Goal: Task Accomplishment & Management: Use online tool/utility

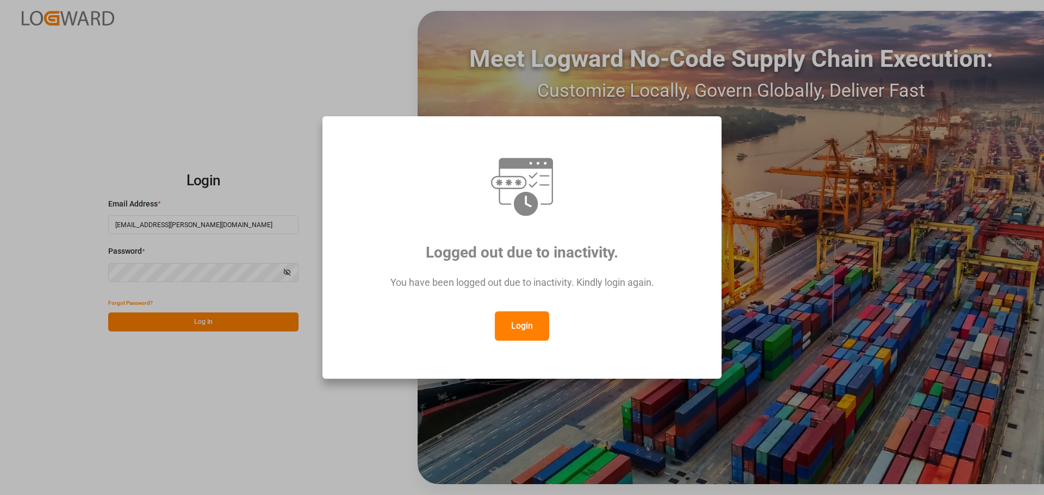
click at [532, 322] on button "Login" at bounding box center [522, 325] width 54 height 29
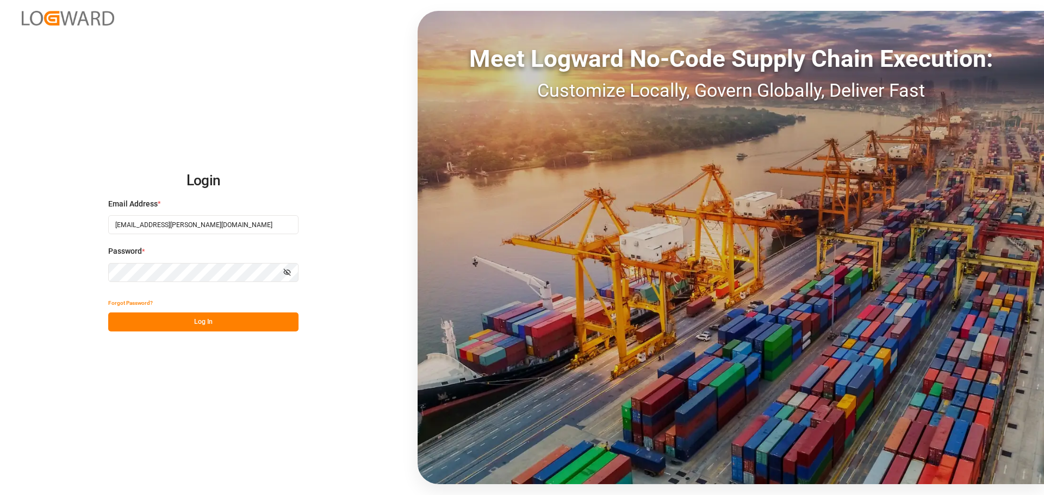
click at [219, 316] on button "Log In" at bounding box center [203, 322] width 190 height 19
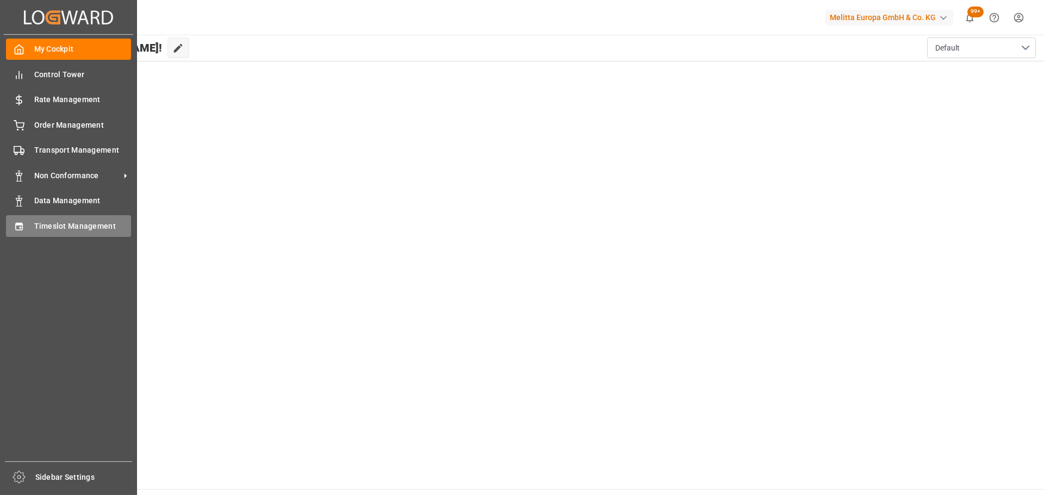
click at [65, 224] on span "Timeslot Management" at bounding box center [82, 226] width 97 height 11
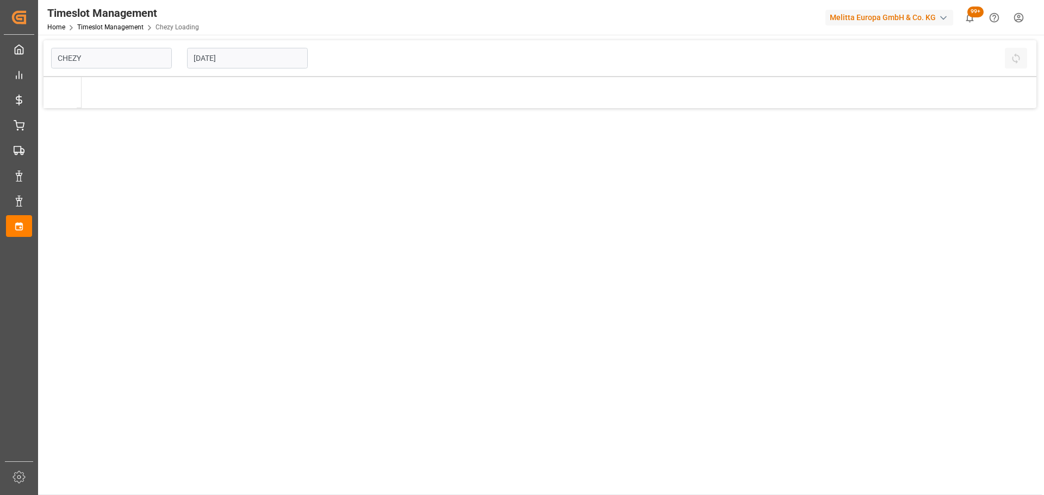
type input "Chezy Loading"
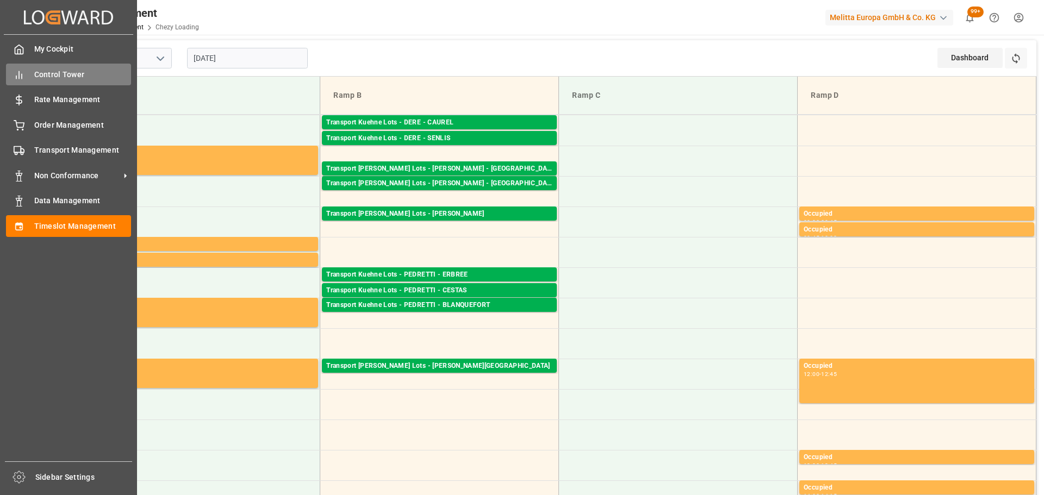
click at [71, 74] on span "Control Tower" at bounding box center [82, 74] width 97 height 11
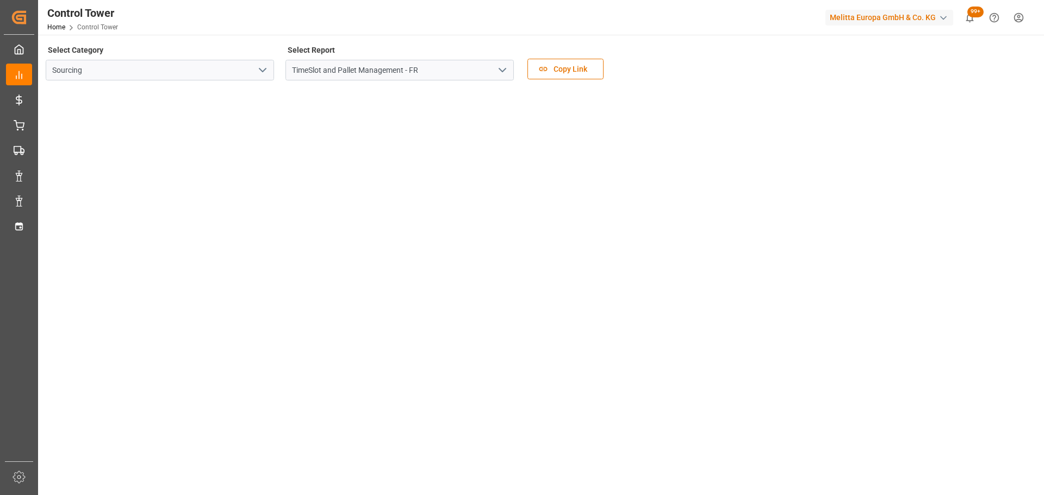
click at [498, 70] on icon "open menu" at bounding box center [502, 70] width 13 height 13
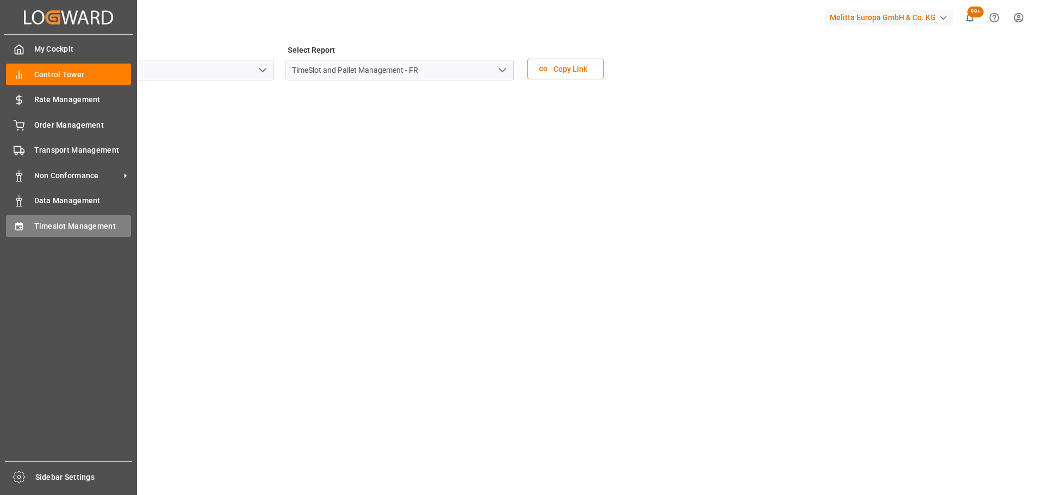
click at [47, 225] on span "Timeslot Management" at bounding box center [82, 226] width 97 height 11
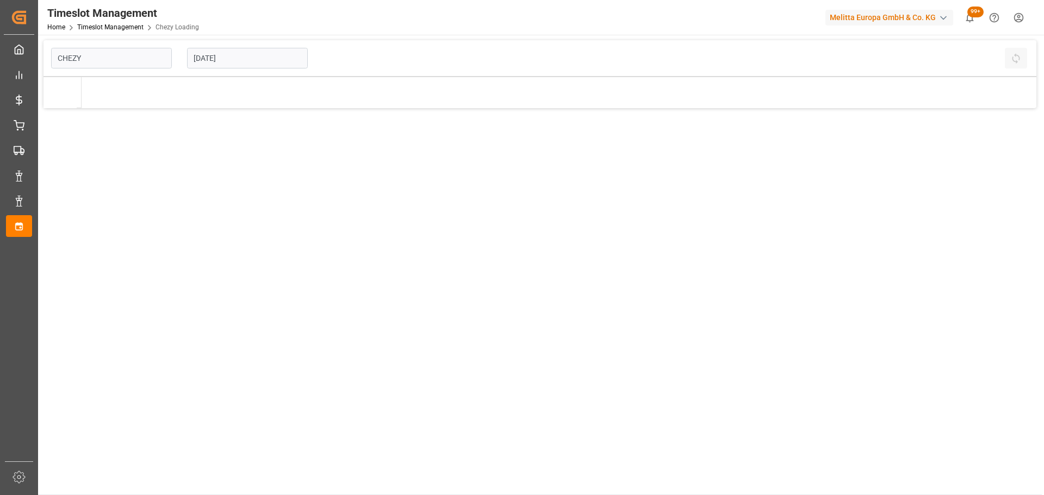
type input "Chezy Loading"
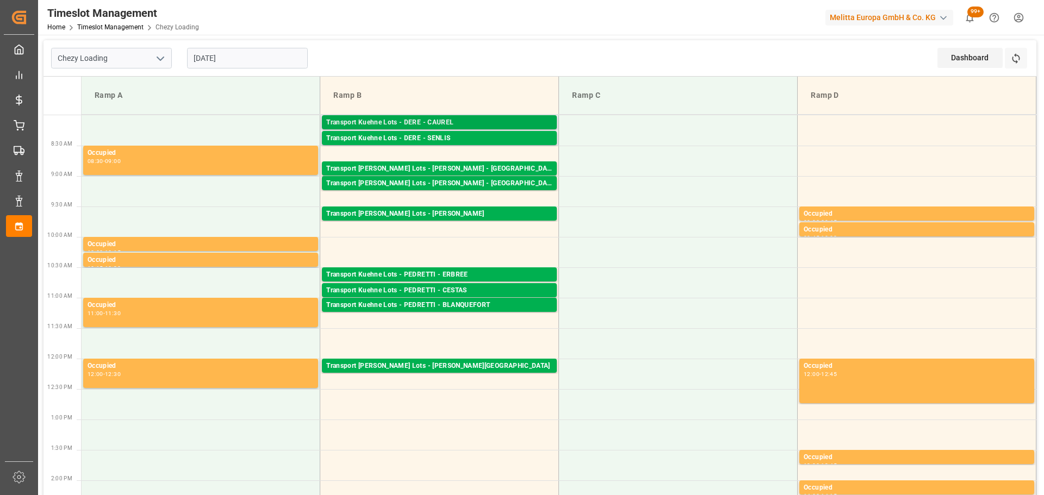
click at [446, 120] on div "Transport Kuehne Lots - DERE - CAUREL" at bounding box center [439, 122] width 226 height 11
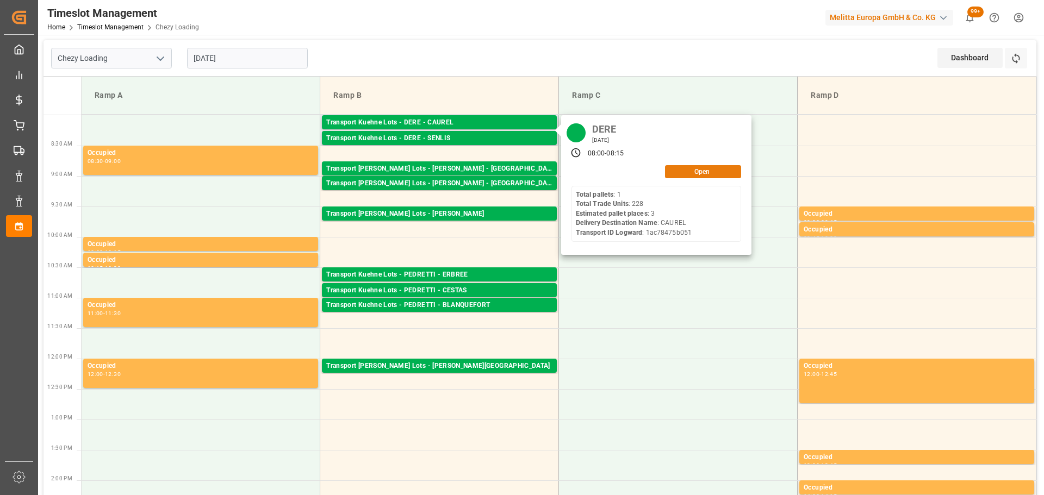
click at [686, 171] on button "Open" at bounding box center [703, 171] width 76 height 13
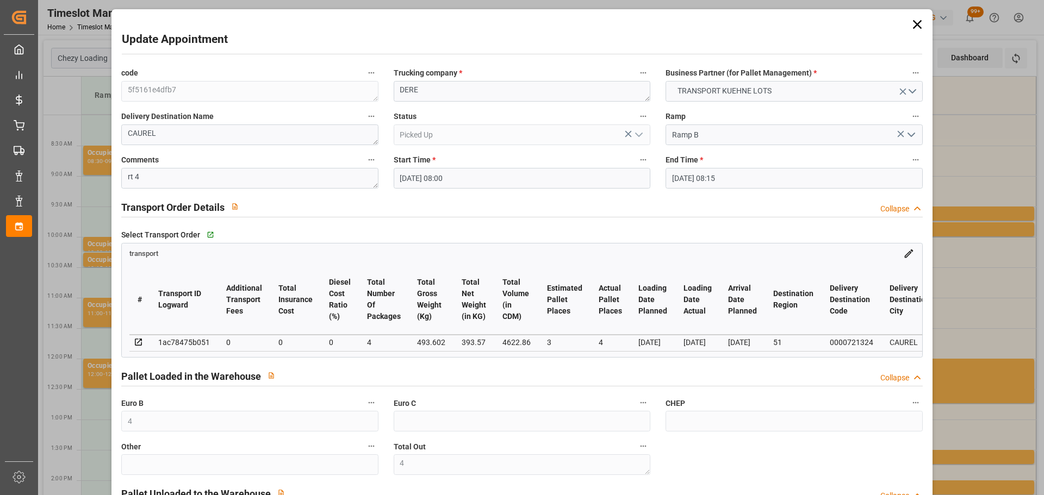
click at [920, 21] on icon at bounding box center [916, 24] width 15 height 15
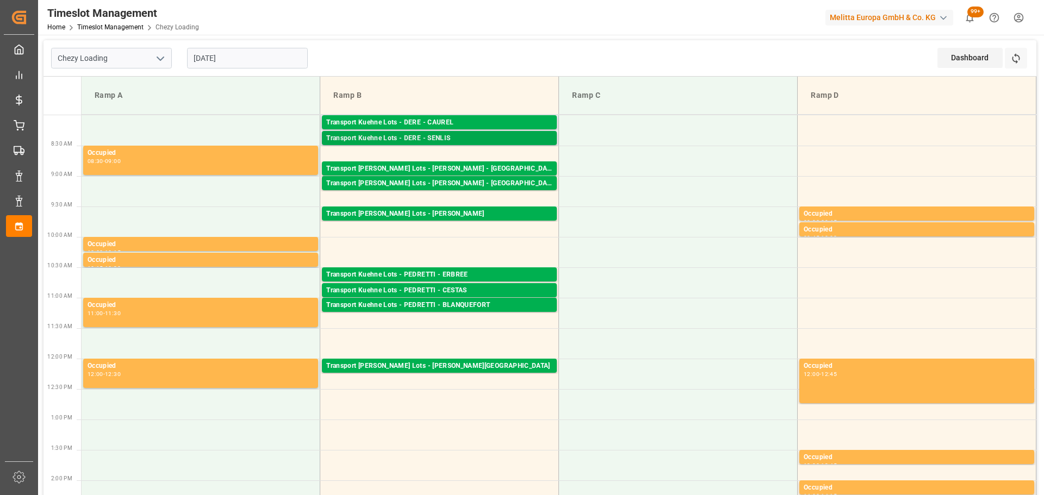
click at [473, 142] on div "Transport Kuehne Lots - DERE - SENLIS" at bounding box center [439, 138] width 226 height 11
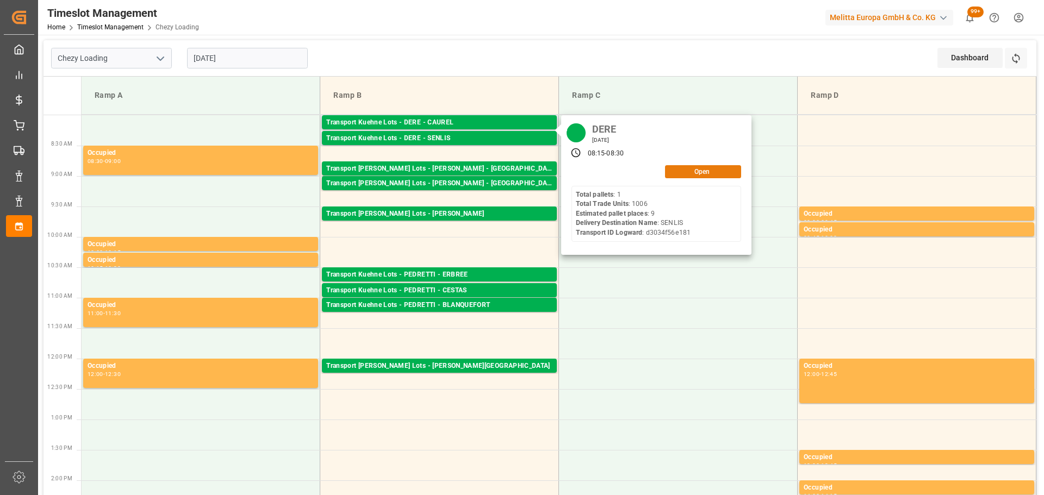
click at [701, 176] on button "Open" at bounding box center [703, 171] width 76 height 13
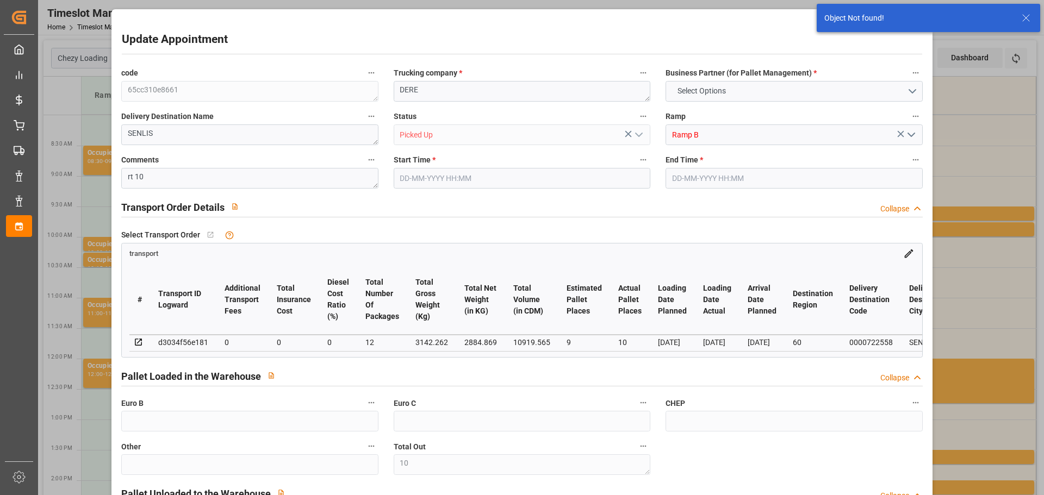
type input "10"
type input "[DATE] 08:15"
type input "[DATE] 08:30"
type input "[DATE] 12:12"
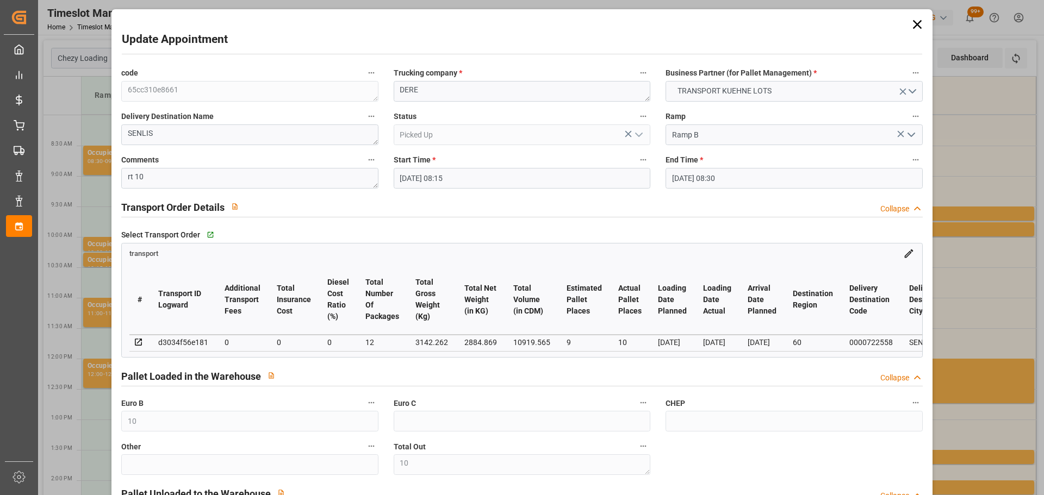
click at [913, 23] on icon at bounding box center [916, 24] width 9 height 9
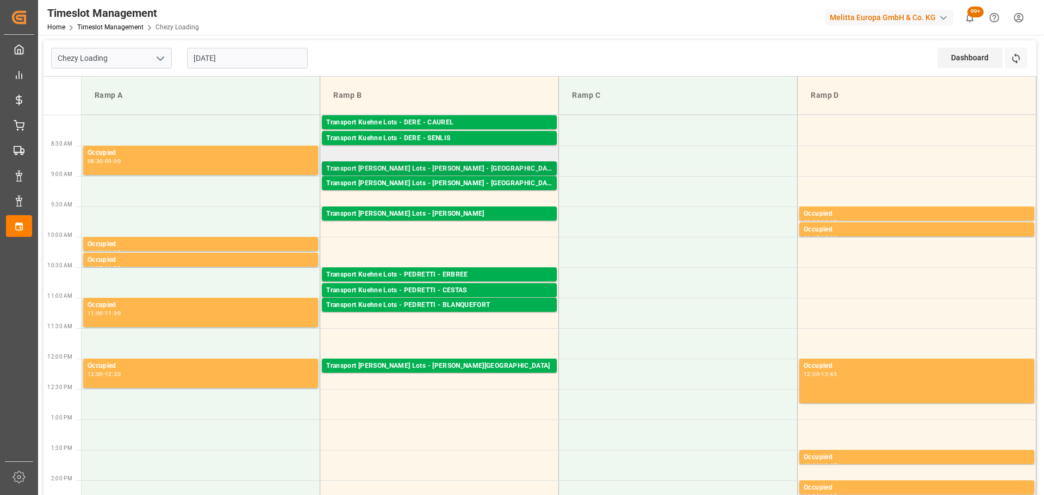
click at [488, 164] on div "Transport [PERSON_NAME] Lots - [PERSON_NAME] - [GEOGRAPHIC_DATA][PERSON_NAME]" at bounding box center [439, 169] width 226 height 11
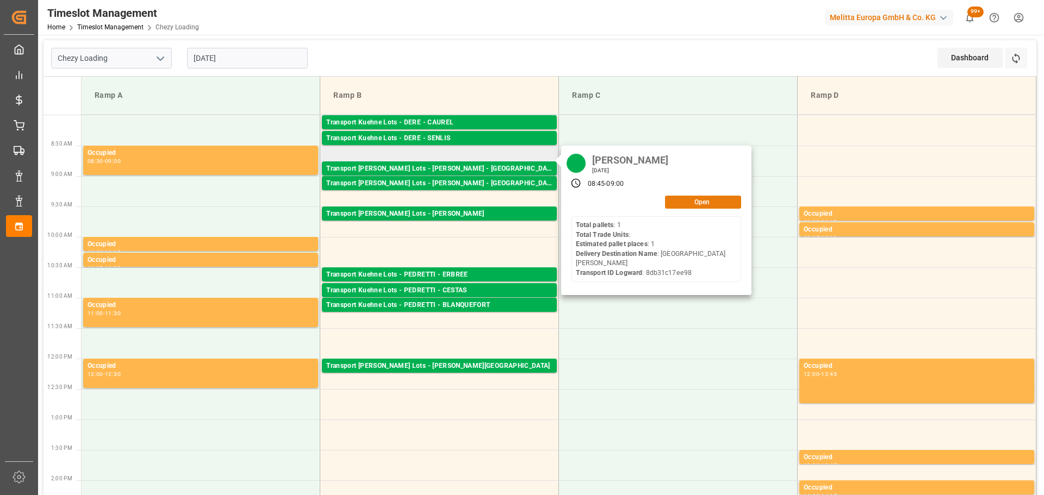
click at [679, 199] on button "Open" at bounding box center [703, 202] width 76 height 13
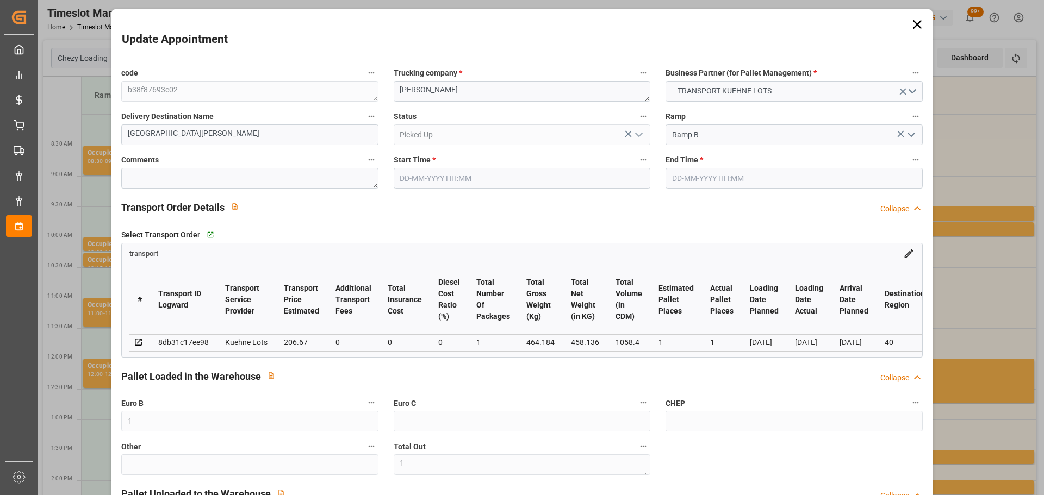
type input "[DATE] 08:45"
type input "[DATE] 09:00"
type input "[DATE] 12:11"
type input "[DATE] 11:24"
type input "[DATE]"
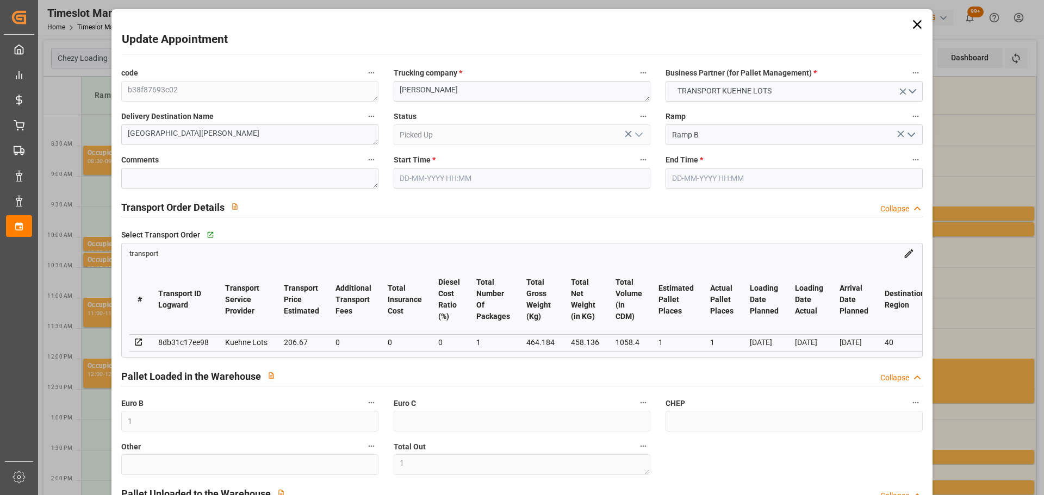
type input "[DATE]"
click at [912, 19] on icon at bounding box center [916, 24] width 15 height 15
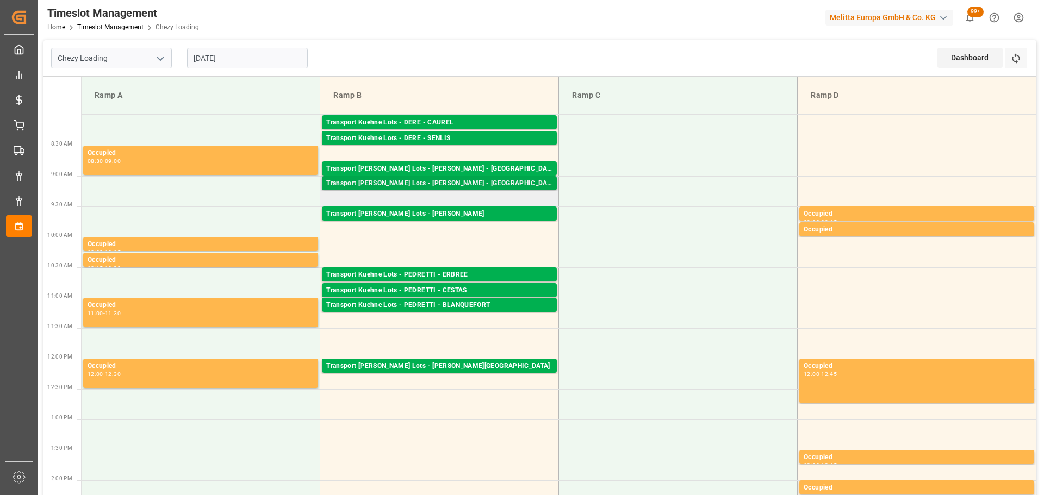
click at [440, 180] on div "Transport [PERSON_NAME] Lots - [PERSON_NAME] - [GEOGRAPHIC_DATA]" at bounding box center [439, 183] width 226 height 11
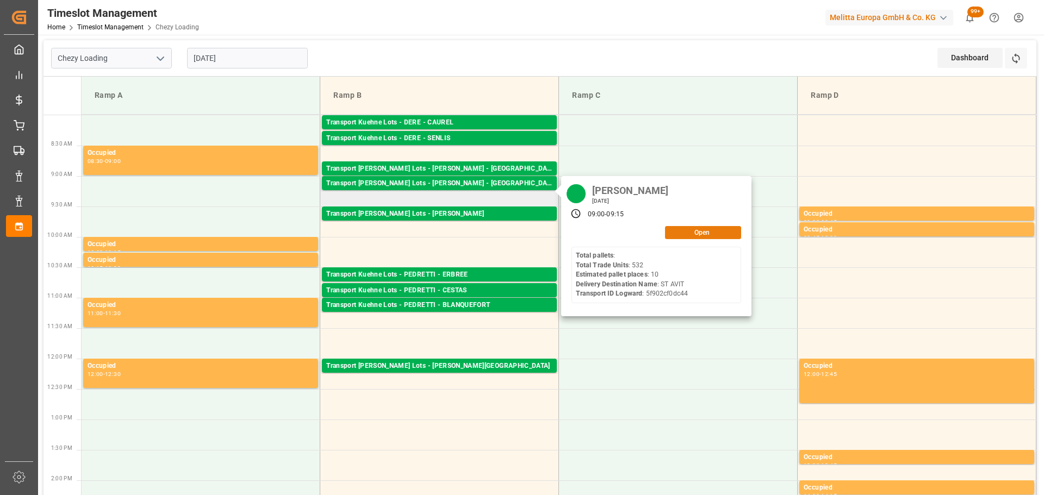
click at [706, 231] on button "Open" at bounding box center [703, 232] width 76 height 13
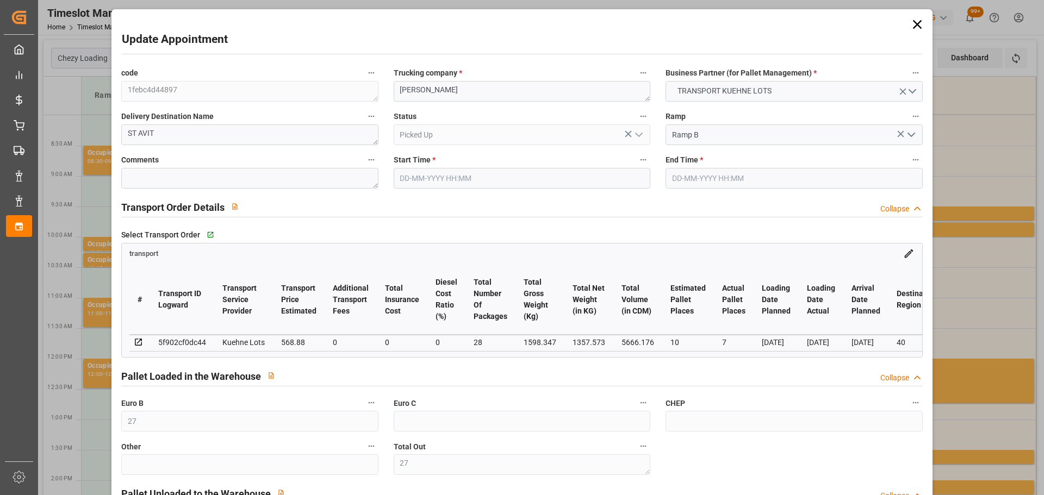
type input "[DATE] 09:00"
type input "[DATE] 09:15"
type input "[DATE] 12:11"
type input "[DATE] 11:25"
type input "[DATE]"
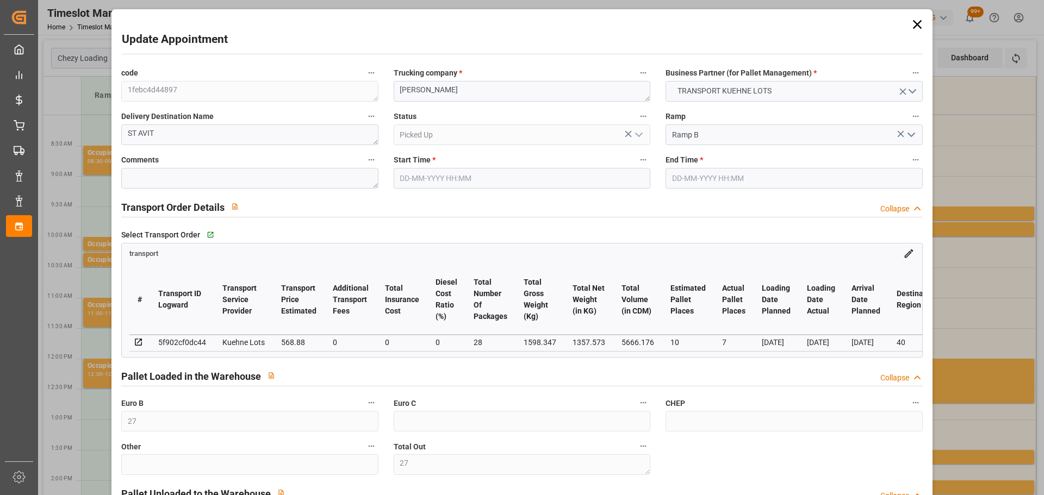
type input "[DATE]"
click at [913, 20] on icon at bounding box center [916, 24] width 15 height 15
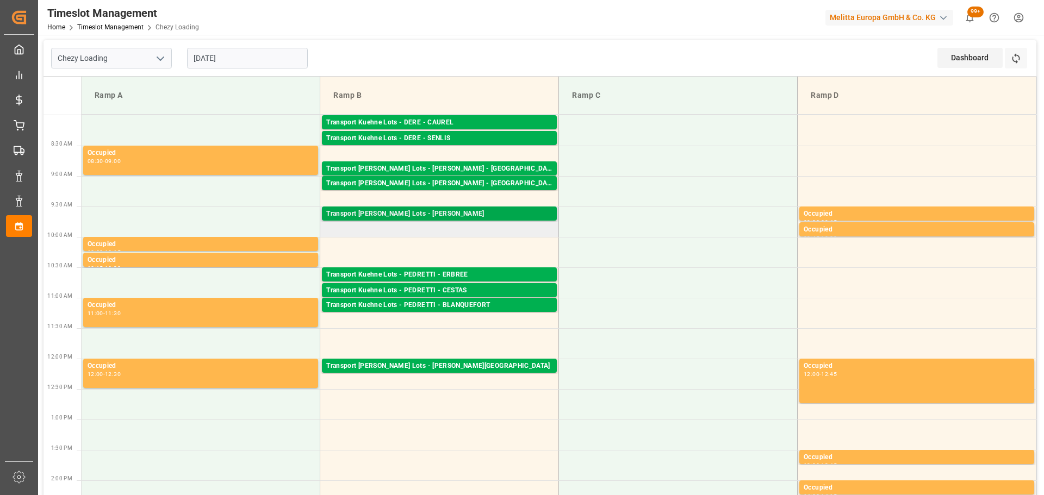
click at [442, 208] on div "Transport [PERSON_NAME] Lots - [PERSON_NAME] Pallets: 7,TU: 128,City: CARQUEFOU…" at bounding box center [439, 214] width 235 height 14
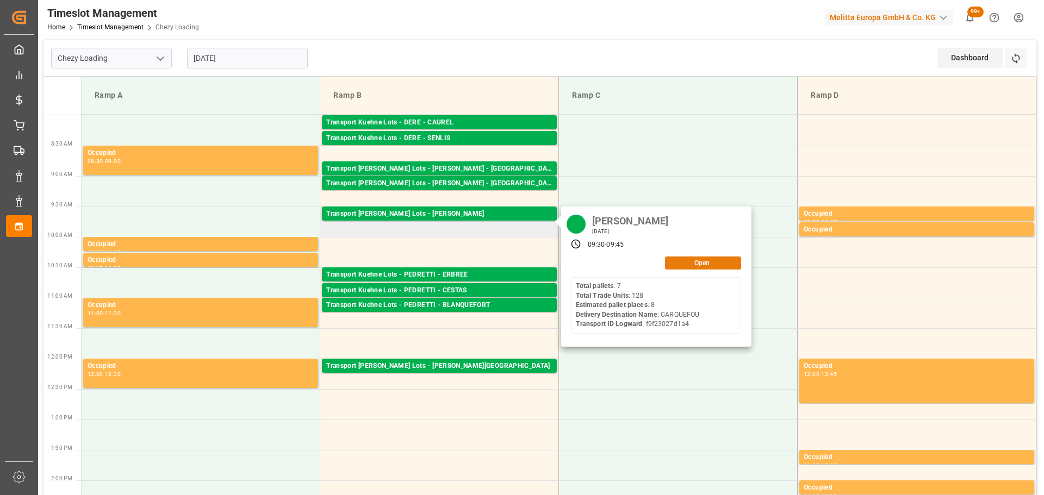
click at [698, 261] on button "Open" at bounding box center [703, 263] width 76 height 13
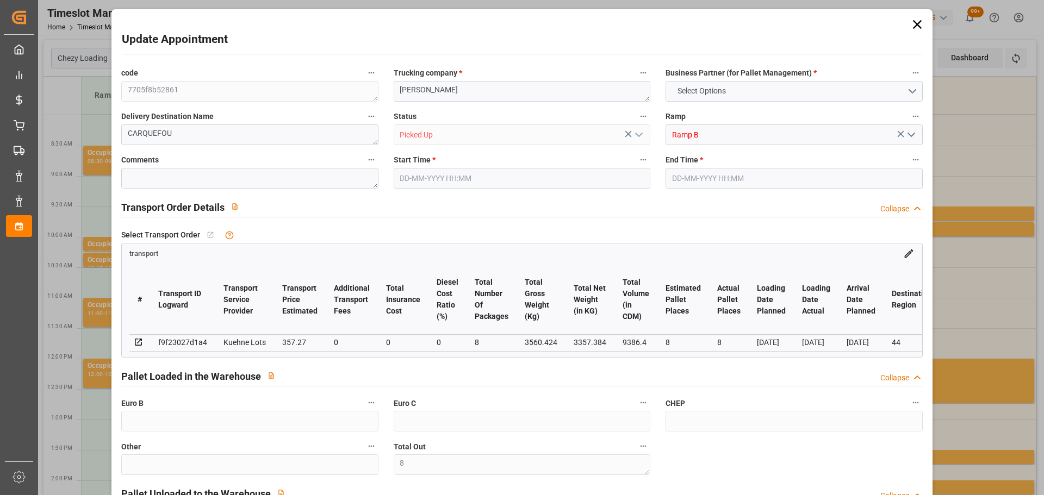
type input "8"
type input "32"
type input "8"
type input "357.27"
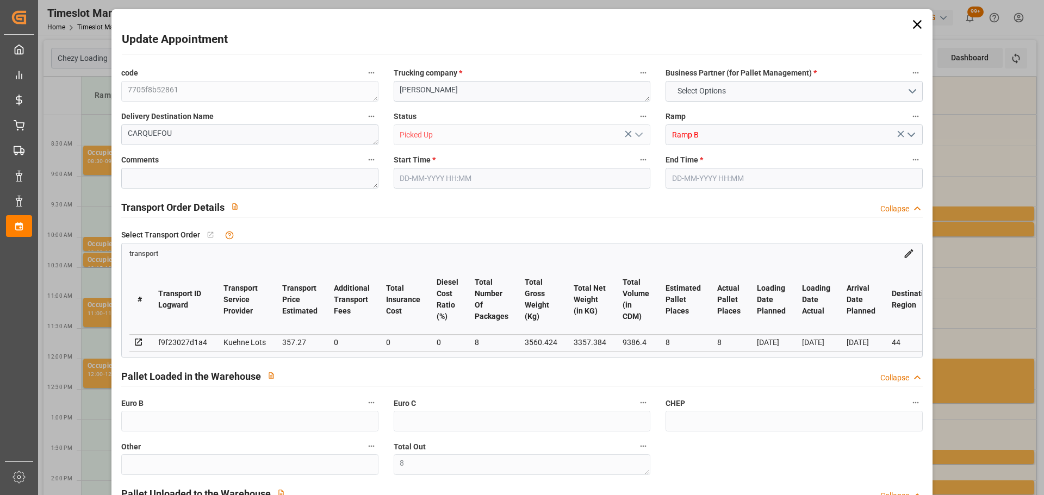
type input "0"
type input "357.27"
type input "0"
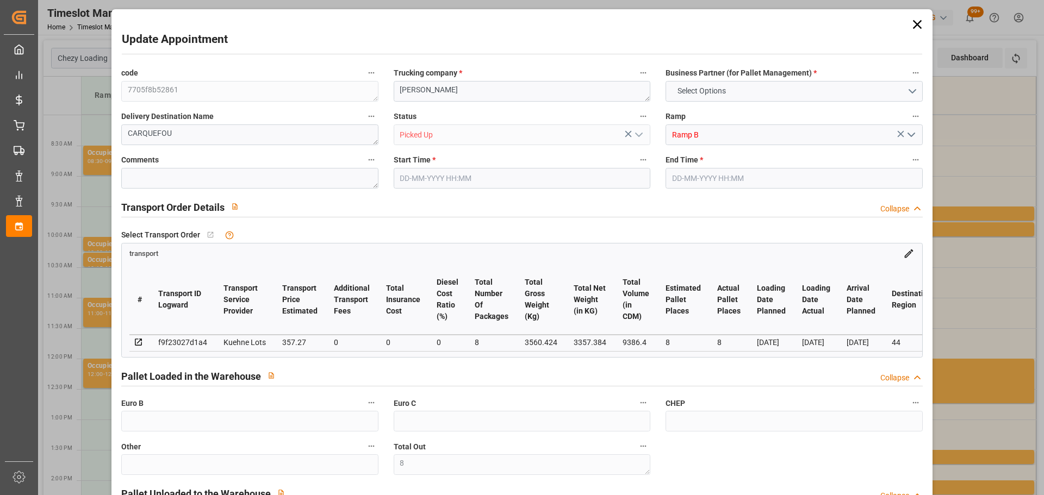
type input "8"
type input "3357.384"
type input "3945"
type input "9386.4"
type input "44"
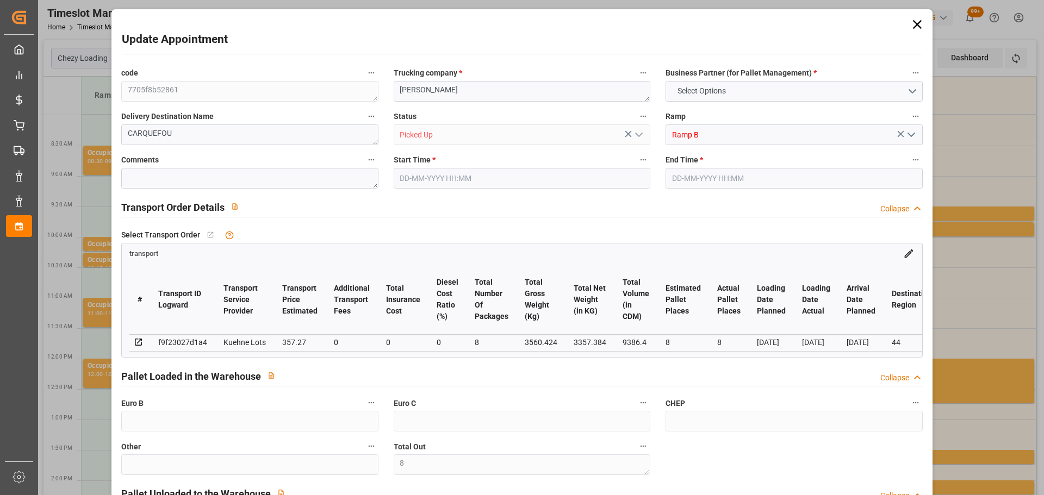
type input "7"
type input "128"
type input "8"
type input "101"
type input "3560.424"
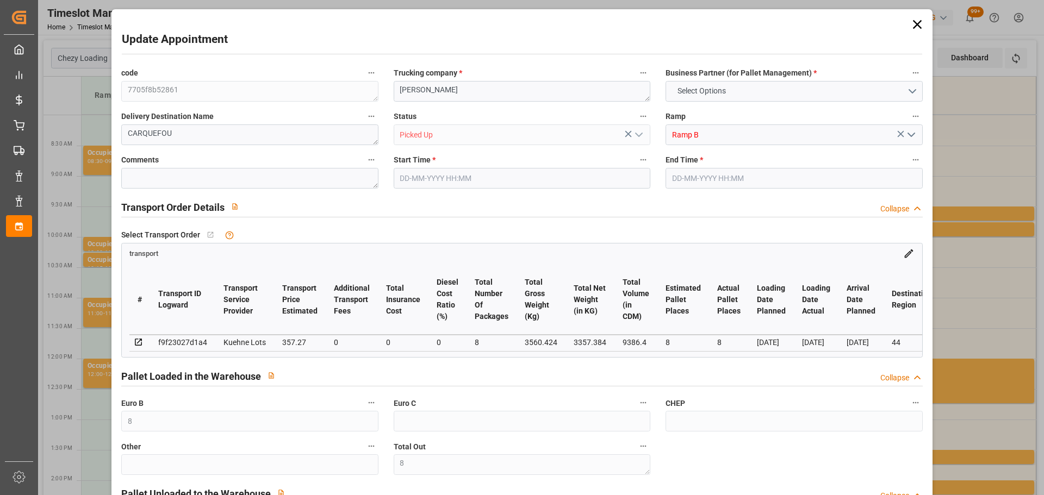
type input "0"
type input "10767.6795"
type input "0"
type input "21"
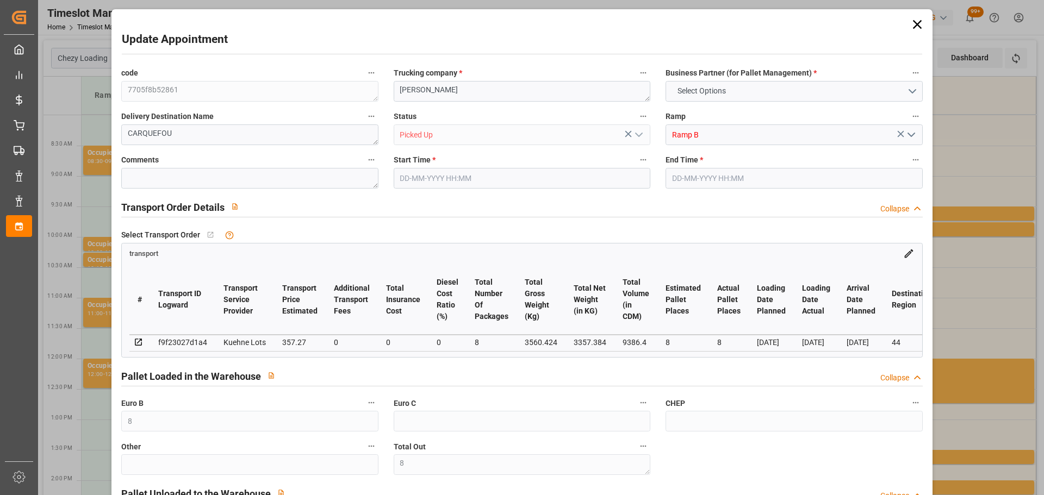
type input "80"
type input "[DATE] 09:30"
type input "[DATE] 09:45"
type input "[DATE] 12:14"
type input "[DATE] 11:23"
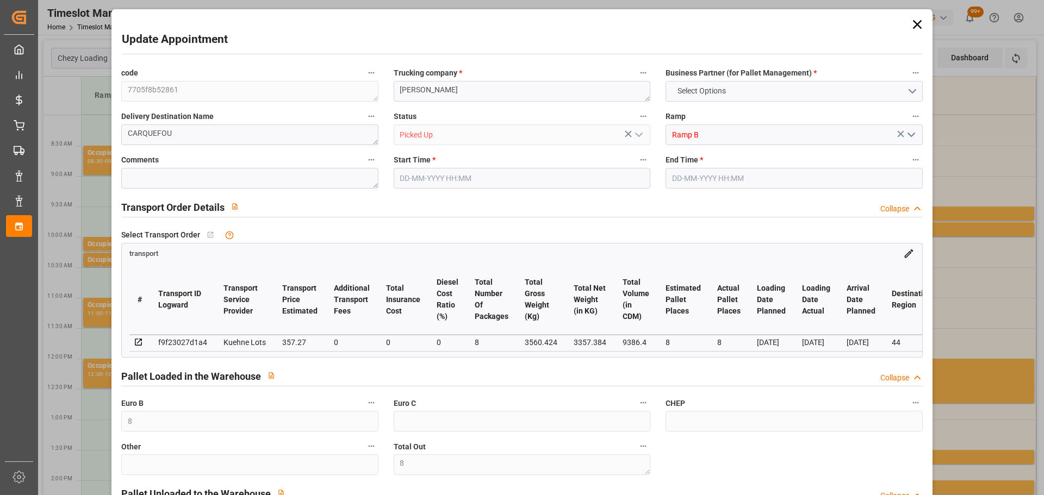
type input "[DATE]"
click at [913, 22] on icon at bounding box center [916, 24] width 15 height 15
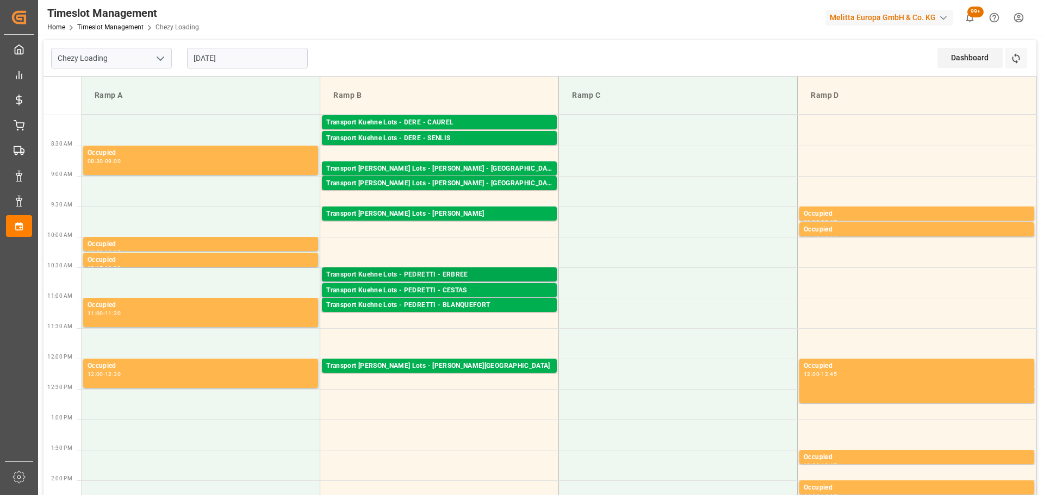
click at [390, 270] on div "Transport Kuehne Lots - PEDRETTI - ERBREE" at bounding box center [439, 275] width 226 height 11
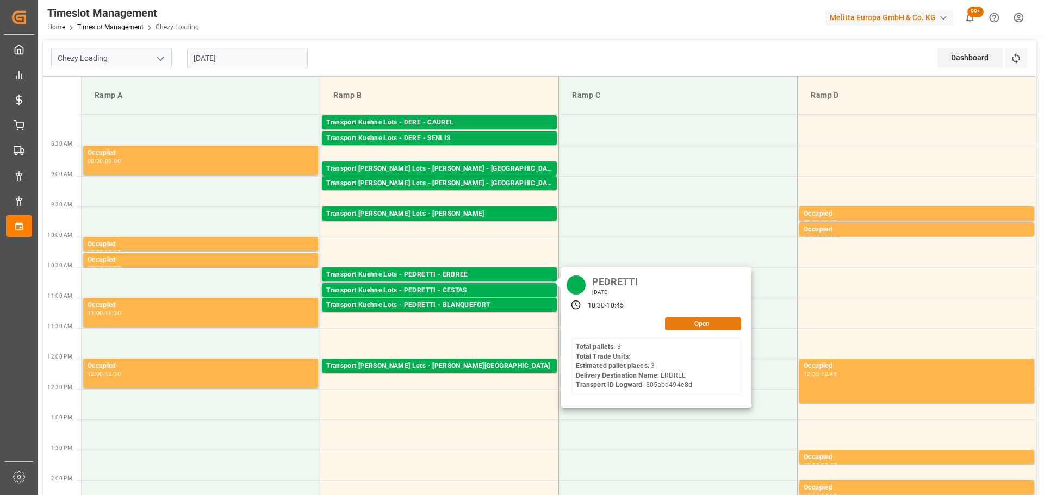
click at [684, 324] on button "Open" at bounding box center [703, 323] width 76 height 13
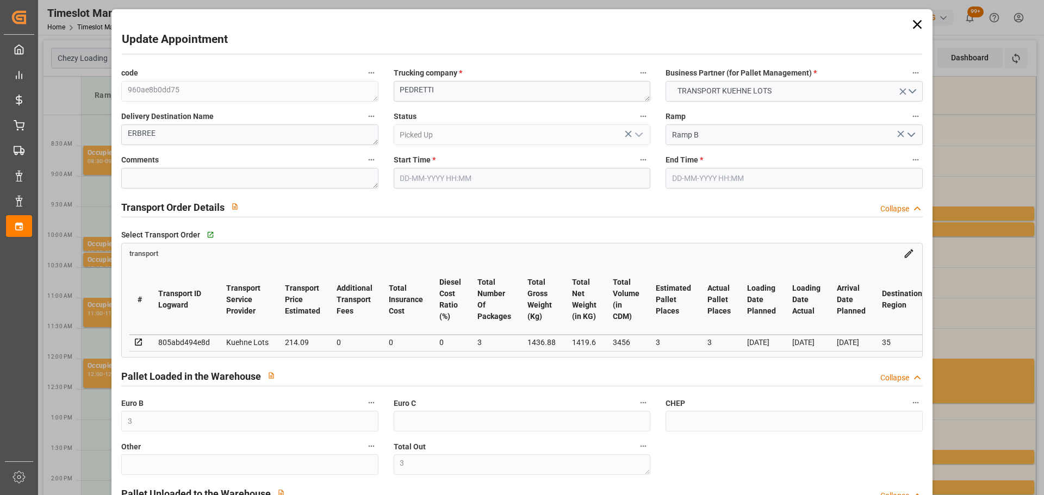
type input "[DATE] 10:30"
type input "[DATE] 10:45"
type input "[DATE] 12:49"
type input "[DATE] 11:31"
type input "[DATE]"
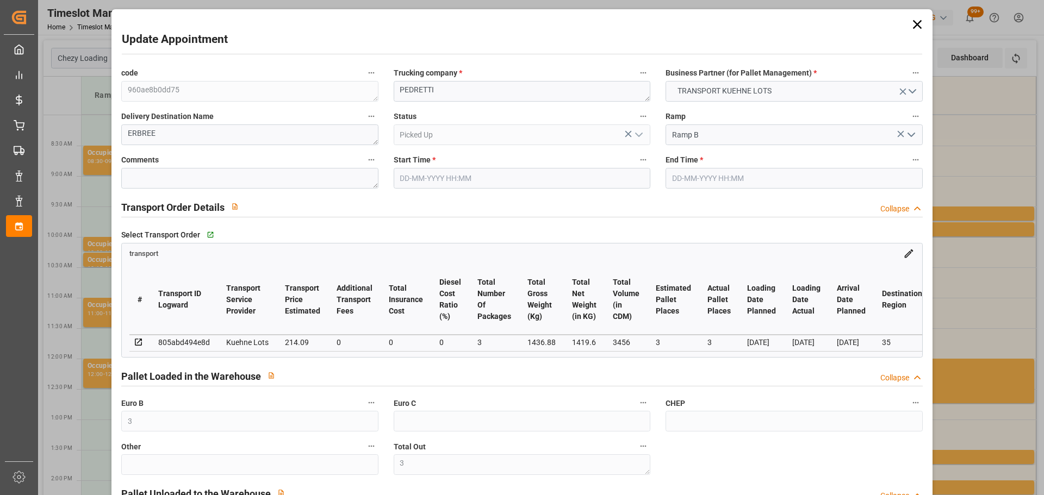
type input "[DATE]"
click at [915, 24] on icon at bounding box center [916, 24] width 15 height 15
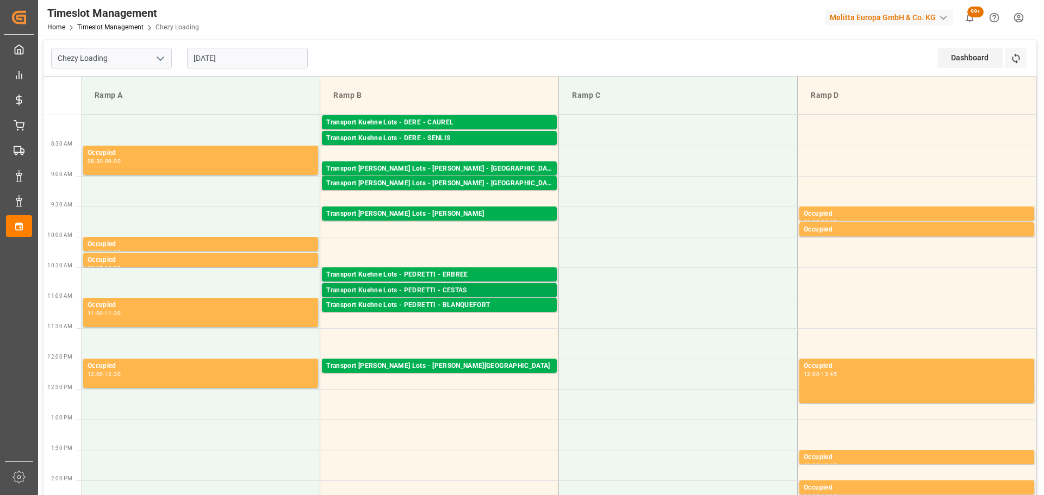
click at [408, 290] on div "Transport Kuehne Lots - PEDRETTI - CESTAS" at bounding box center [439, 290] width 226 height 11
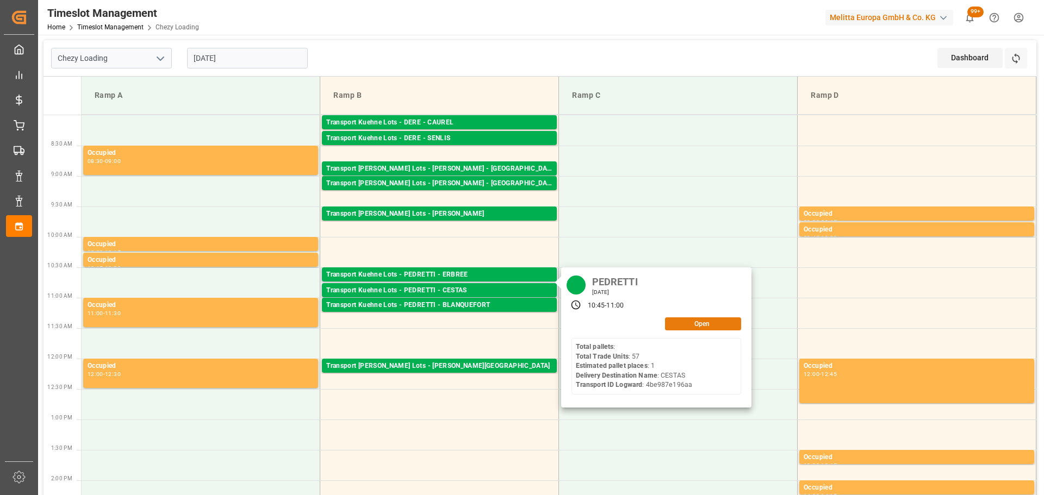
click at [705, 323] on button "Open" at bounding box center [703, 323] width 76 height 13
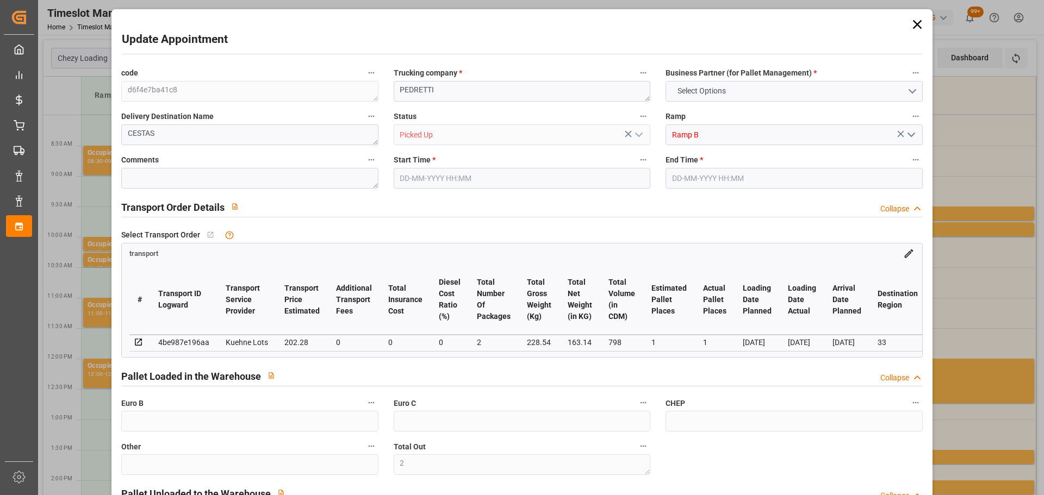
type input "2"
type input "1"
type input "202.28"
type input "0"
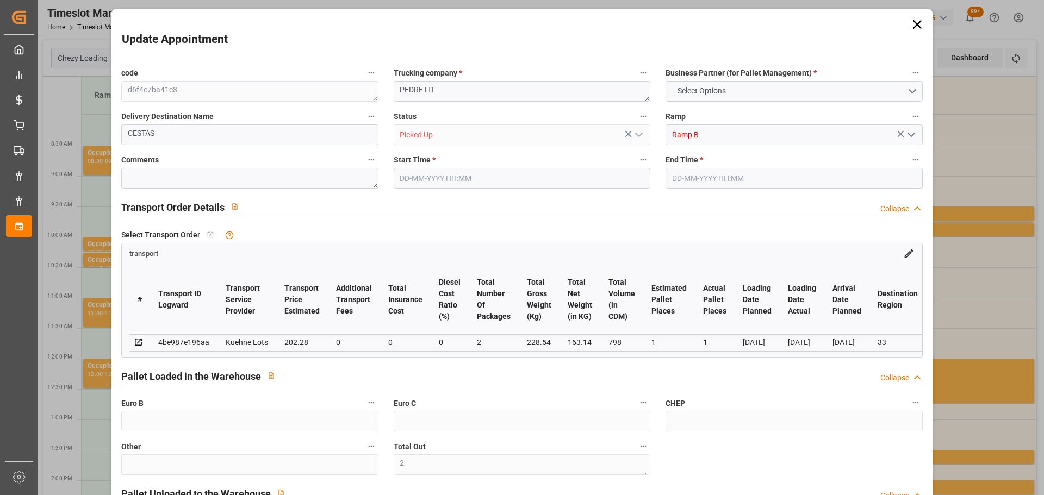
type input "0"
type input "202.28"
type input "0"
type input "2"
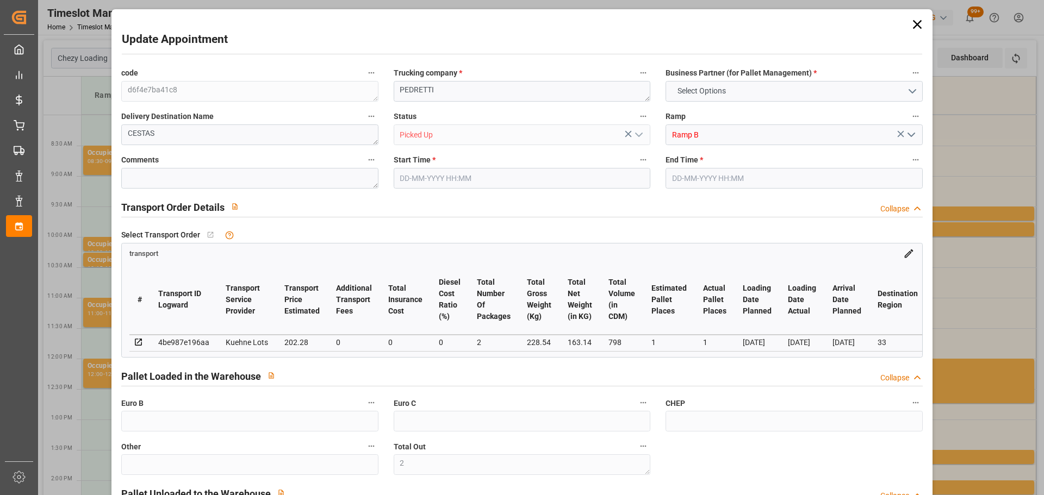
type input "163.14"
type input "274.54"
type input "798"
type input "33"
type input "0"
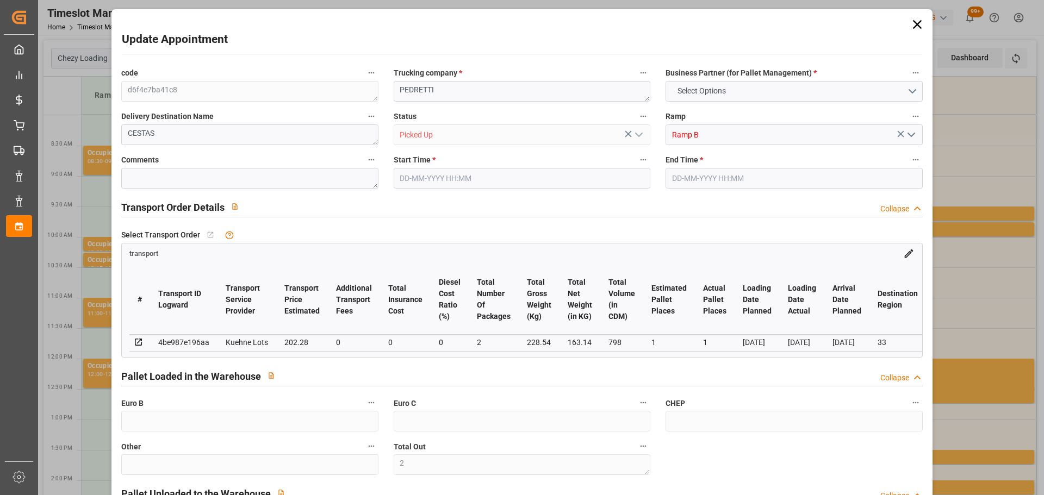
type input "57"
type input "2"
type input "101"
type input "228.54"
type input "0"
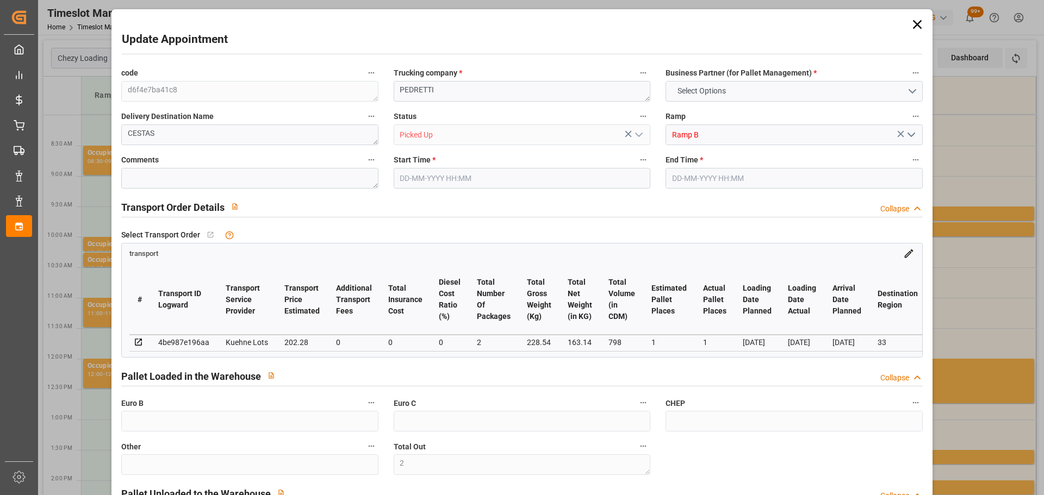
type input "4710.8598"
type input "0"
type input "21"
type input "35"
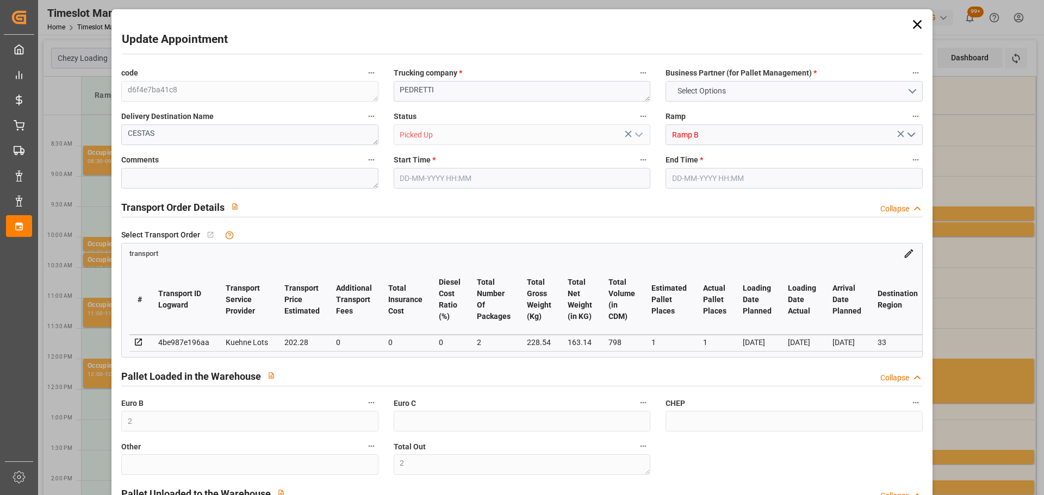
type input "[DATE] 10:45"
type input "[DATE] 11:00"
type input "[DATE] 14:02"
type input "[DATE] 11:26"
type input "[DATE]"
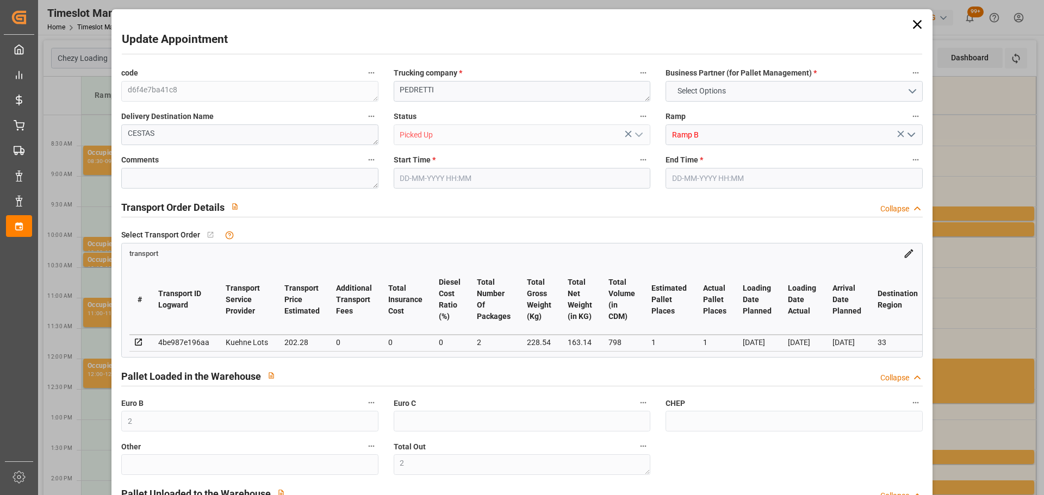
type input "[DATE]"
click at [911, 26] on icon at bounding box center [916, 24] width 15 height 15
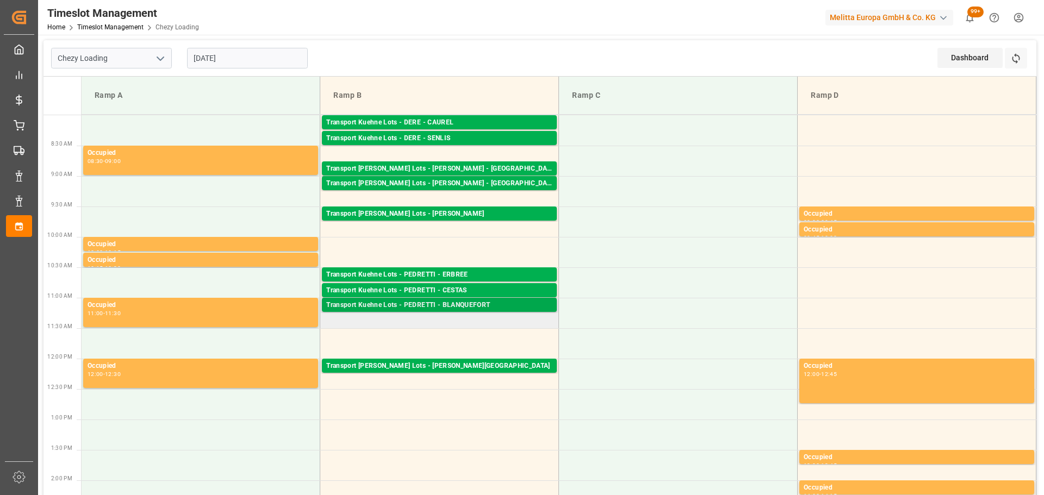
click at [463, 304] on div "Transport Kuehne Lots - PEDRETTI - BLANQUEFORT" at bounding box center [439, 305] width 226 height 11
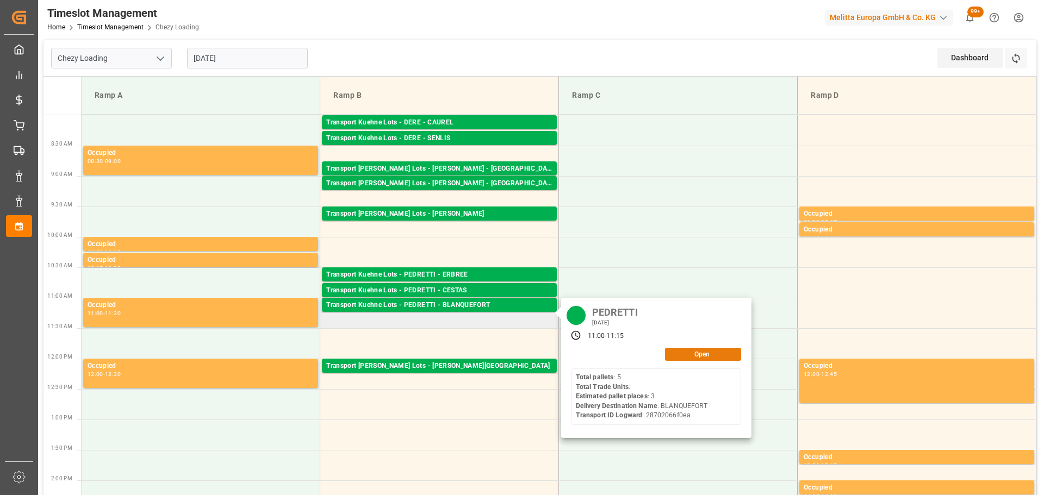
click at [682, 350] on button "Open" at bounding box center [703, 354] width 76 height 13
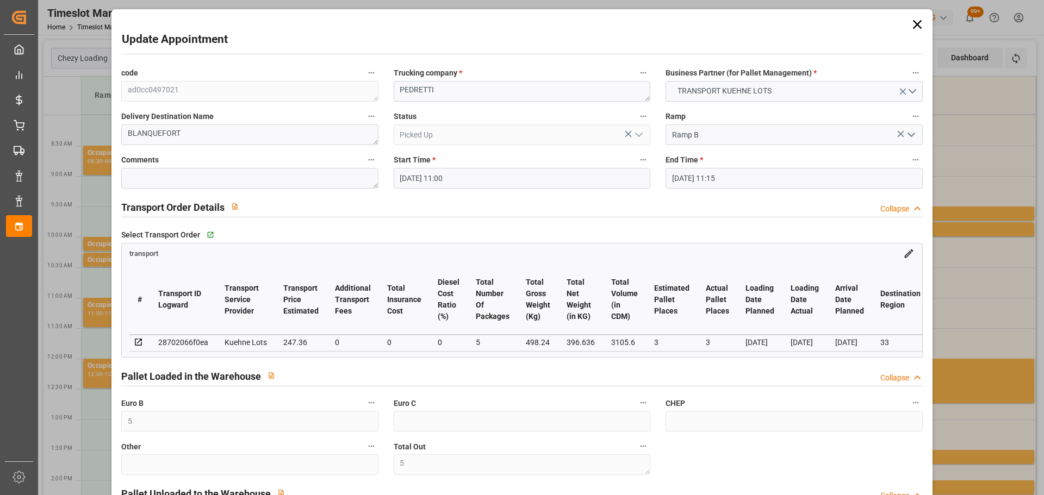
click at [914, 23] on icon at bounding box center [916, 24] width 9 height 9
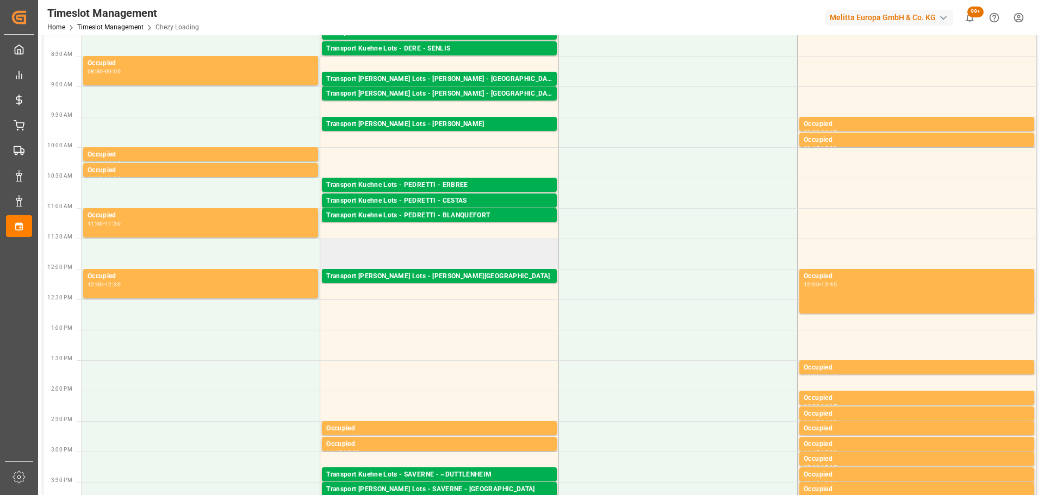
scroll to position [109, 0]
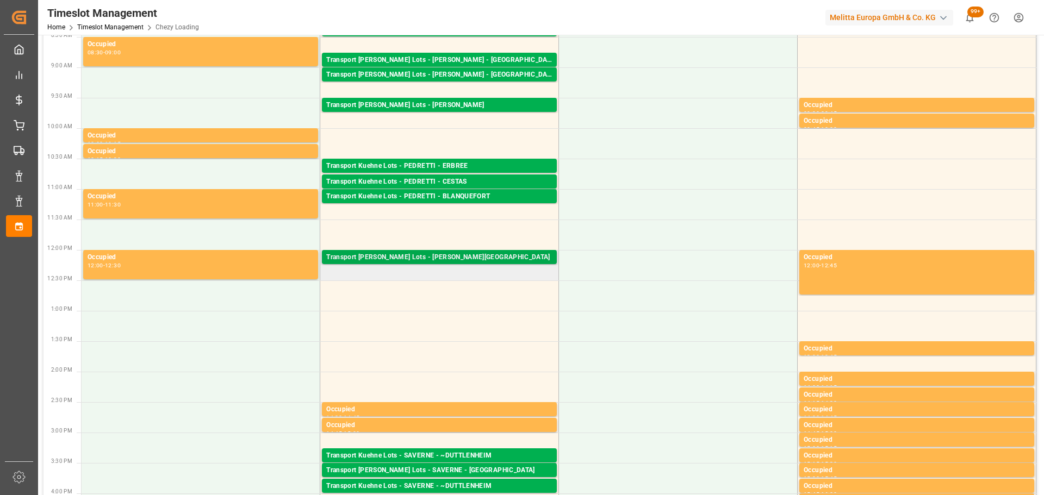
click at [442, 255] on div "Transport [PERSON_NAME] Lots - [PERSON_NAME][GEOGRAPHIC_DATA]" at bounding box center [439, 257] width 226 height 11
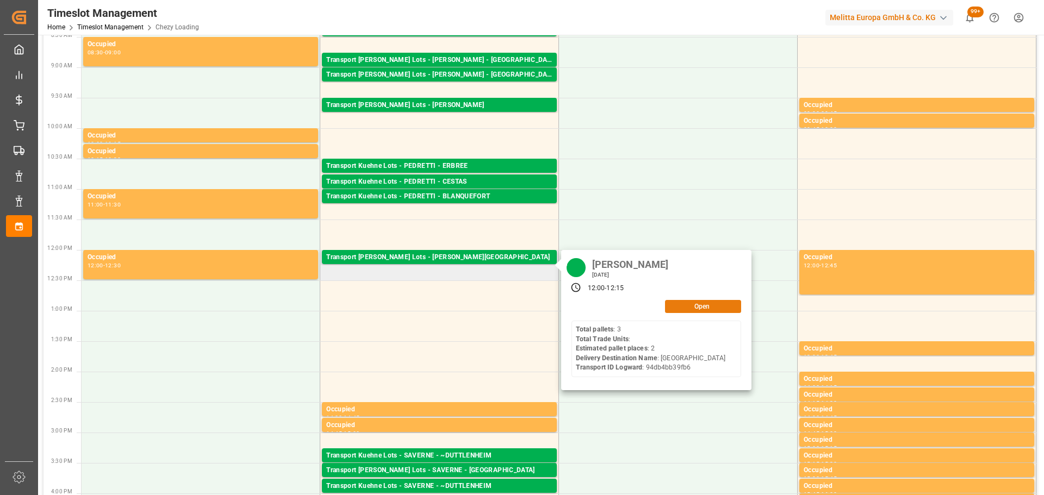
click at [680, 312] on button "Open" at bounding box center [703, 306] width 76 height 13
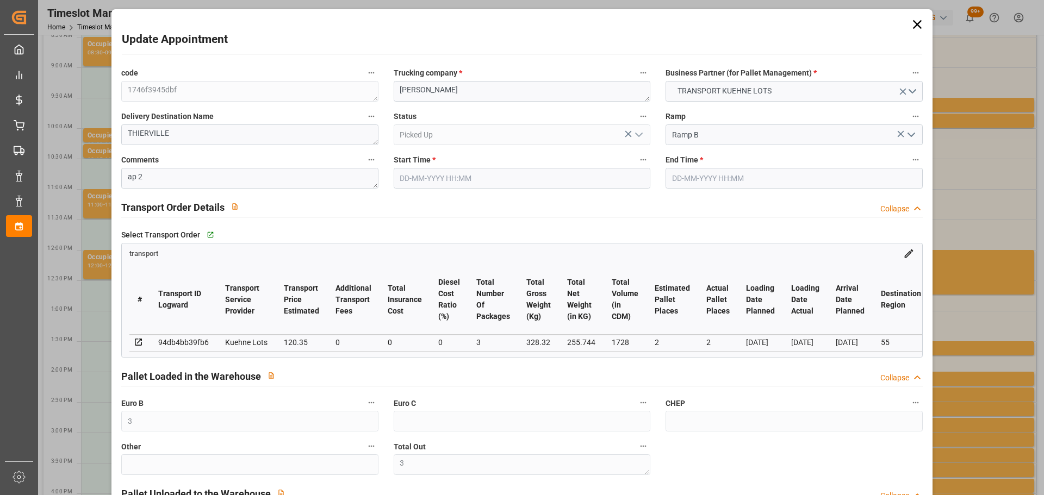
type input "[DATE] 12:00"
type input "[DATE] 12:15"
type input "[DATE] 13:06"
type input "[DATE] 11:30"
type input "[DATE]"
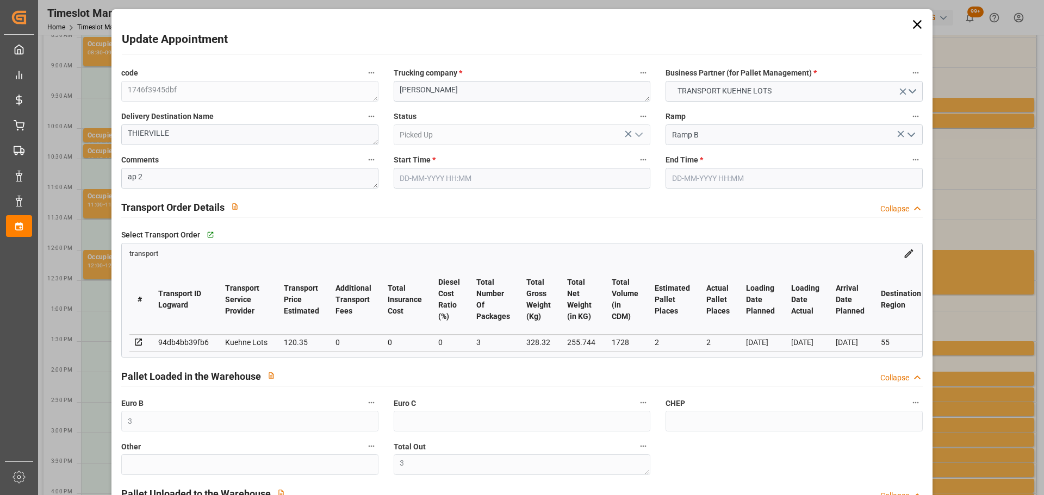
type input "[DATE]"
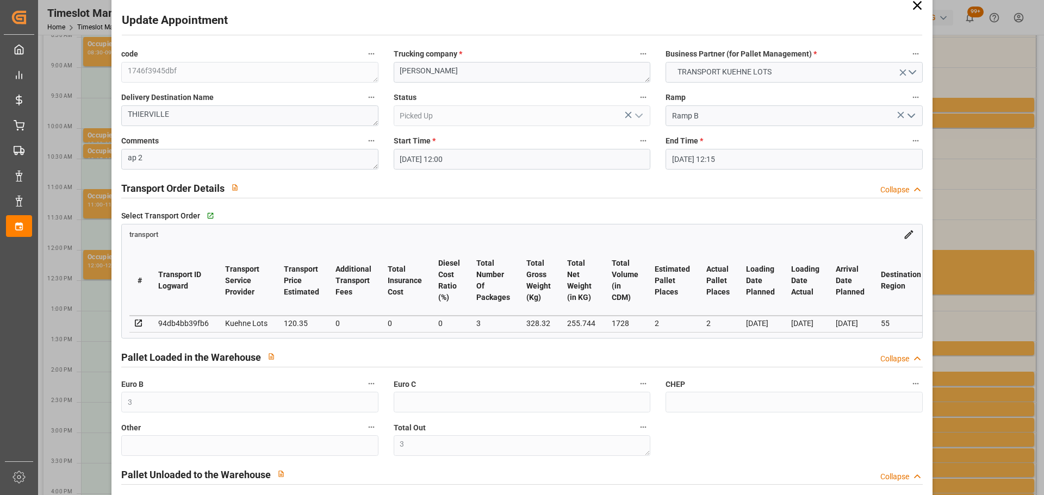
scroll to position [0, 0]
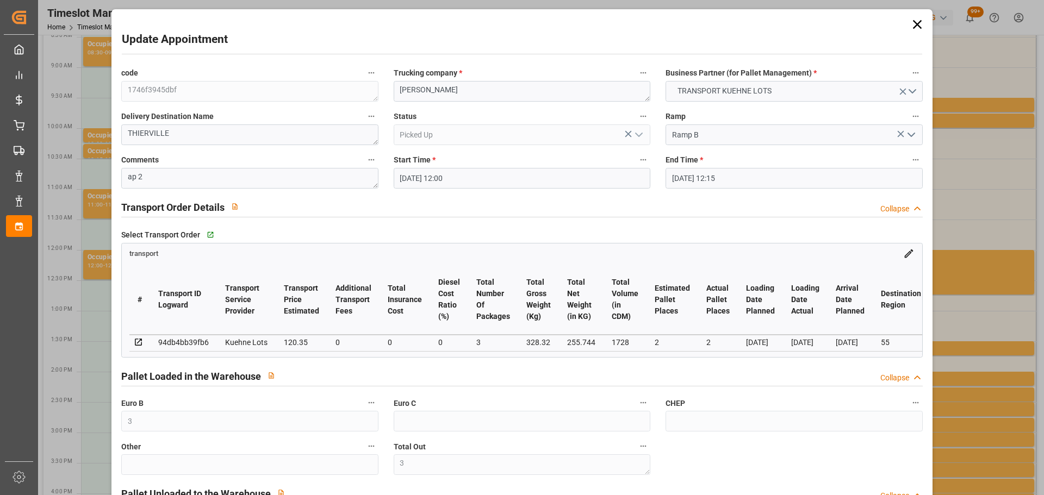
drag, startPoint x: 912, startPoint y: 20, endPoint x: 483, endPoint y: 386, distance: 564.1
click at [912, 20] on icon at bounding box center [916, 24] width 15 height 15
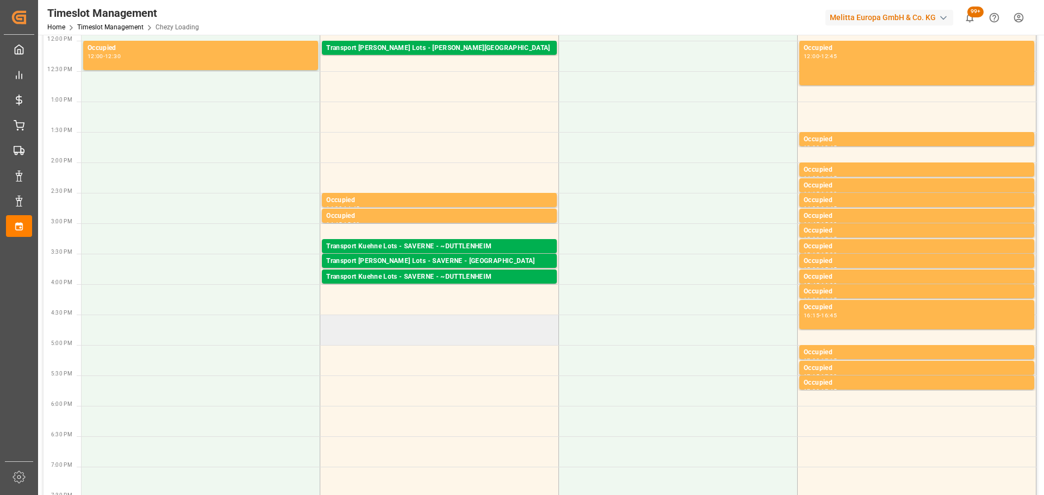
scroll to position [326, 0]
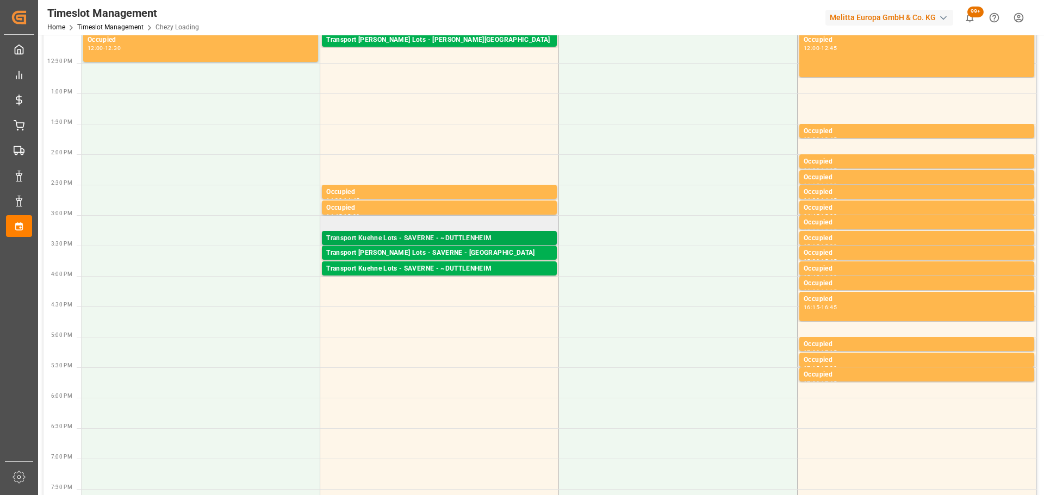
click at [477, 236] on div "Transport Kuehne Lots - SAVERNE - ~DUTTLENHEIM" at bounding box center [439, 238] width 226 height 11
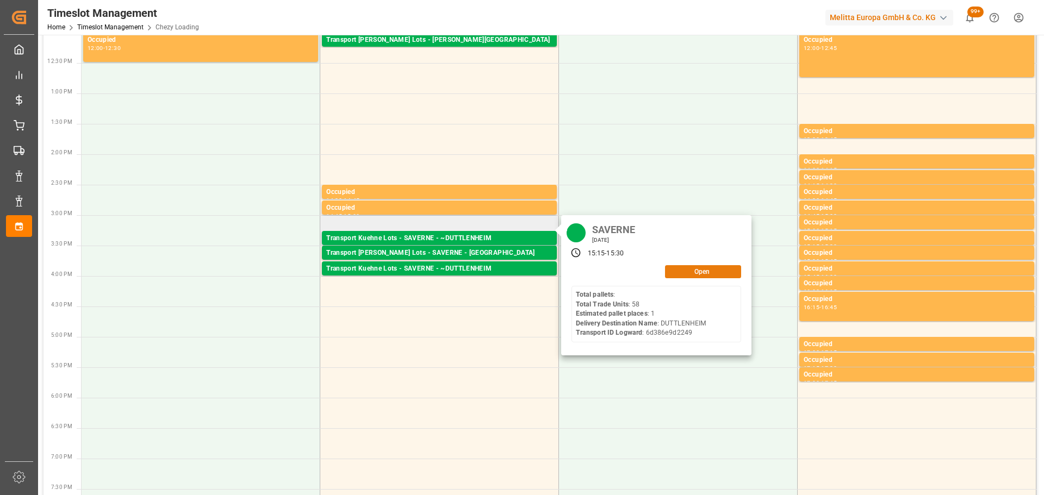
click at [697, 269] on button "Open" at bounding box center [703, 271] width 76 height 13
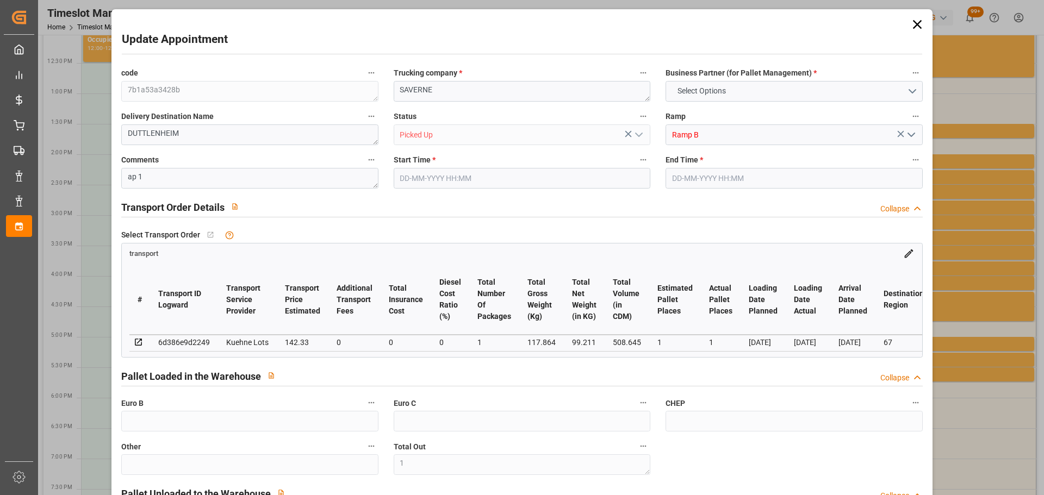
type input "1"
type input "142.33"
type input "0"
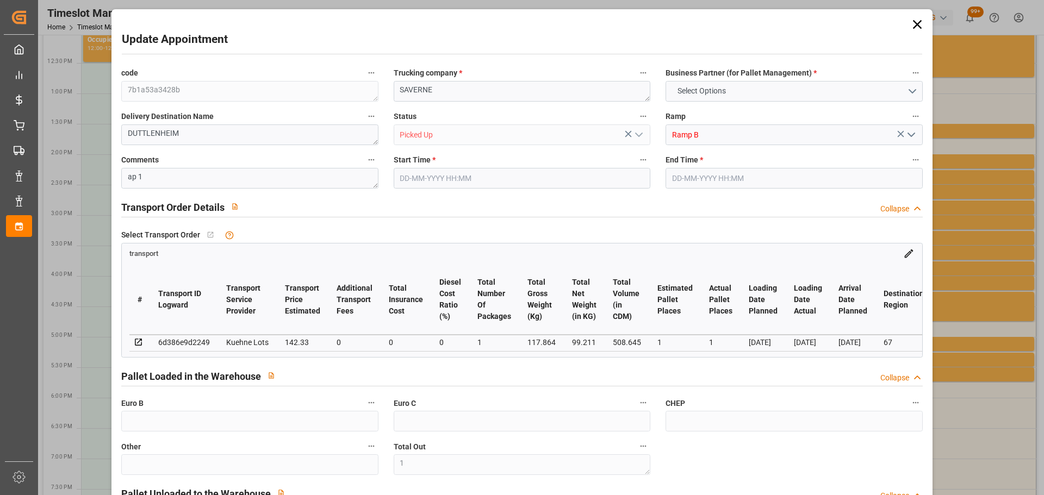
type input "0"
type input "142.33"
type input "0"
type input "1"
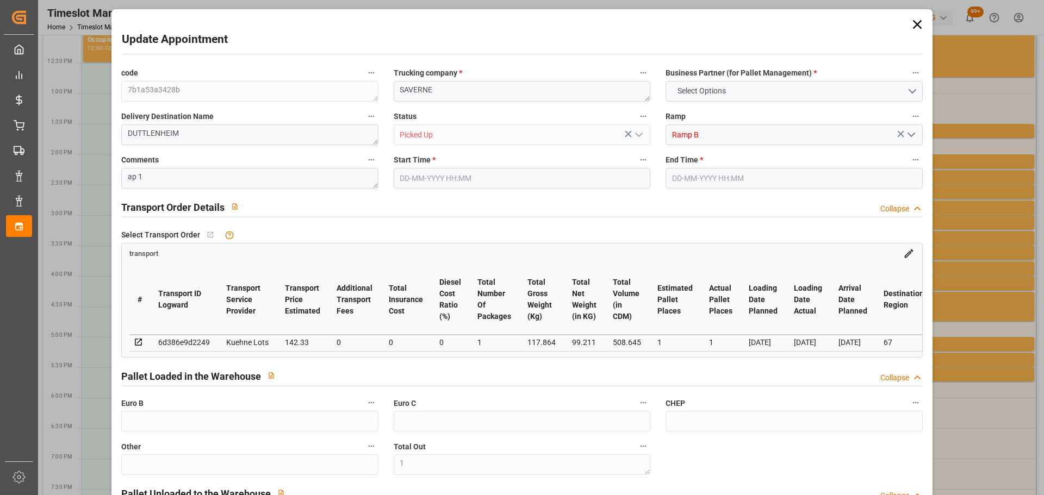
type input "99.211"
type input "140.864"
type input "508.645"
type input "67"
type input "0"
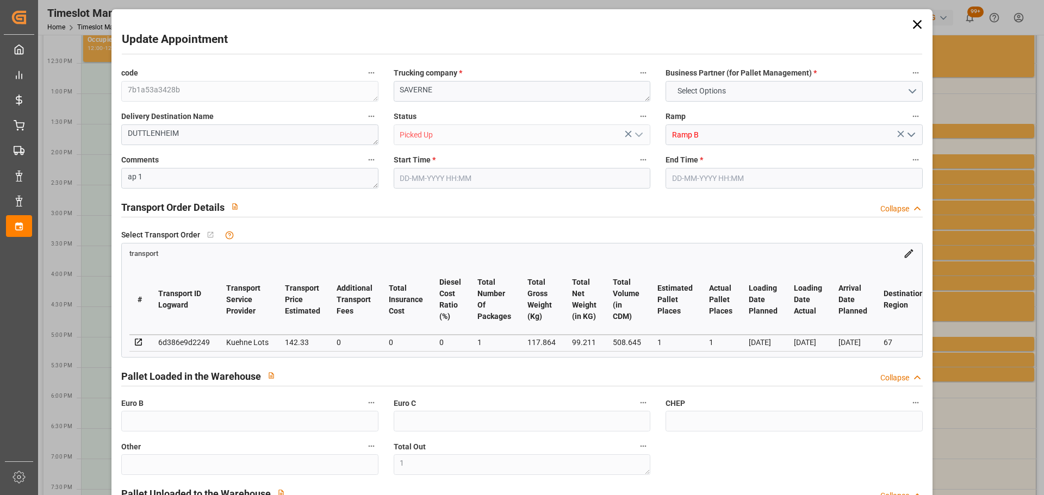
type input "58"
type input "1"
type input "101"
type input "117.864"
type input "0"
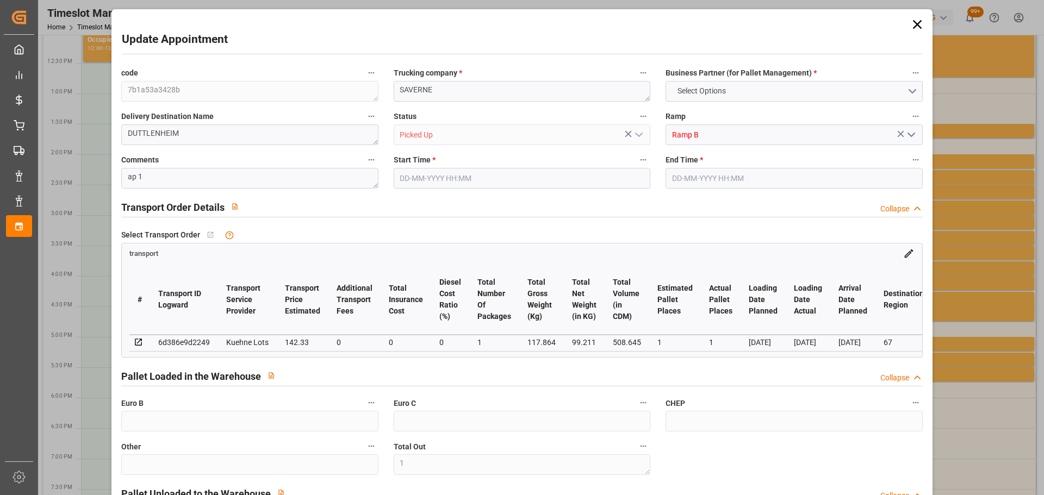
type input "4710.8598"
type input "0"
type input "21"
type input "35"
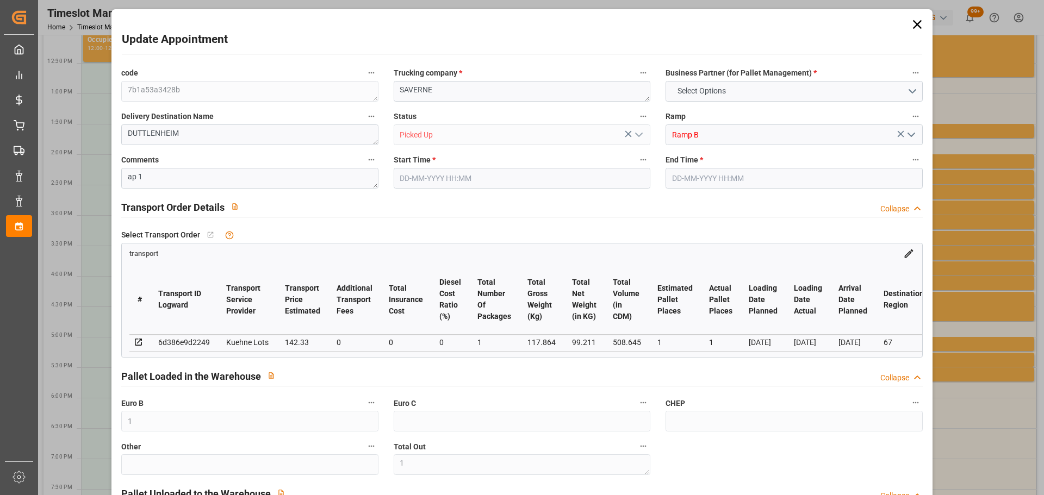
type input "[DATE] 15:15"
type input "[DATE] 15:30"
type input "[DATE] 13:38"
type input "[DATE] 11:20"
type input "[DATE]"
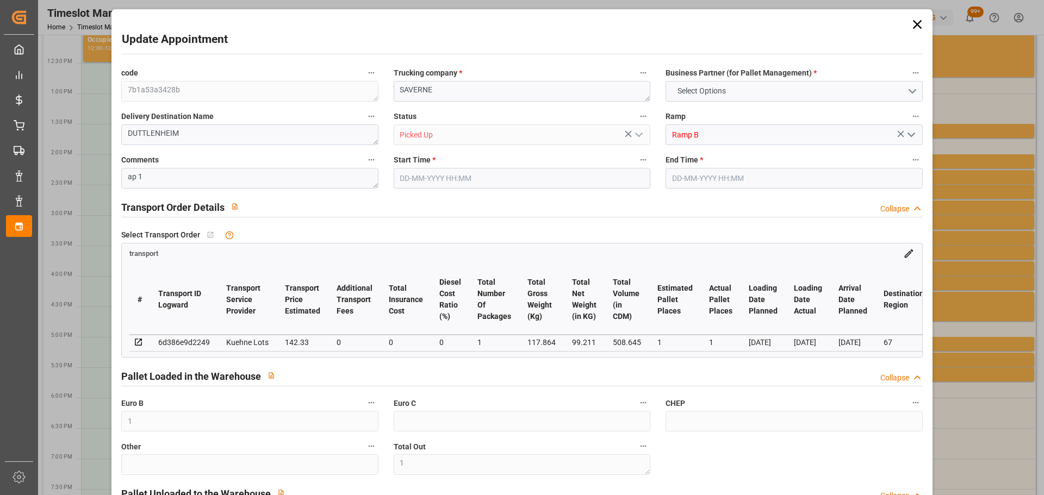
type input "[DATE]"
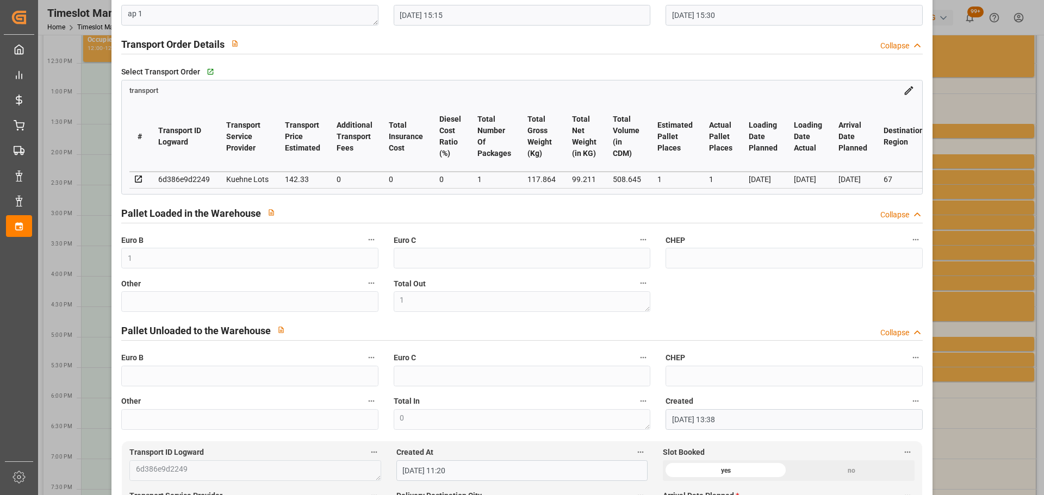
scroll to position [0, 0]
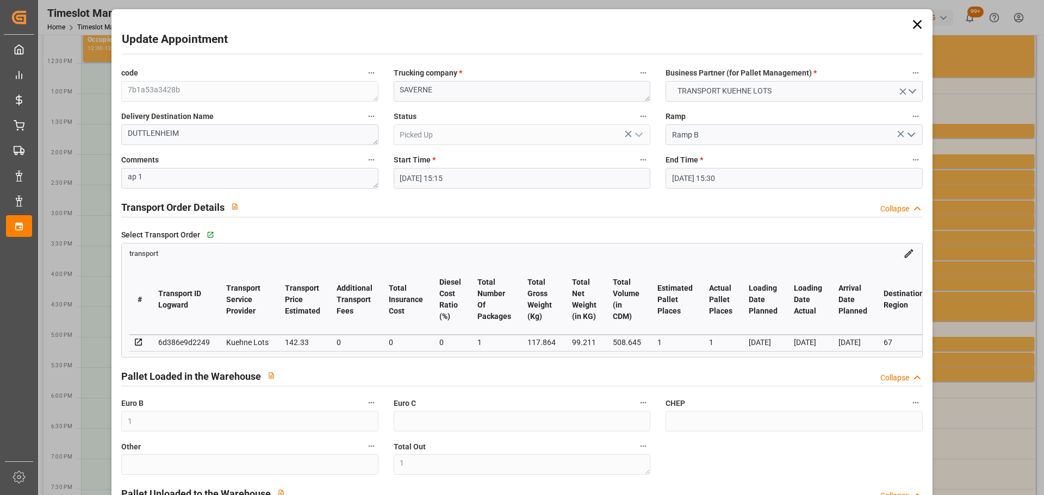
click at [913, 20] on icon at bounding box center [916, 24] width 15 height 15
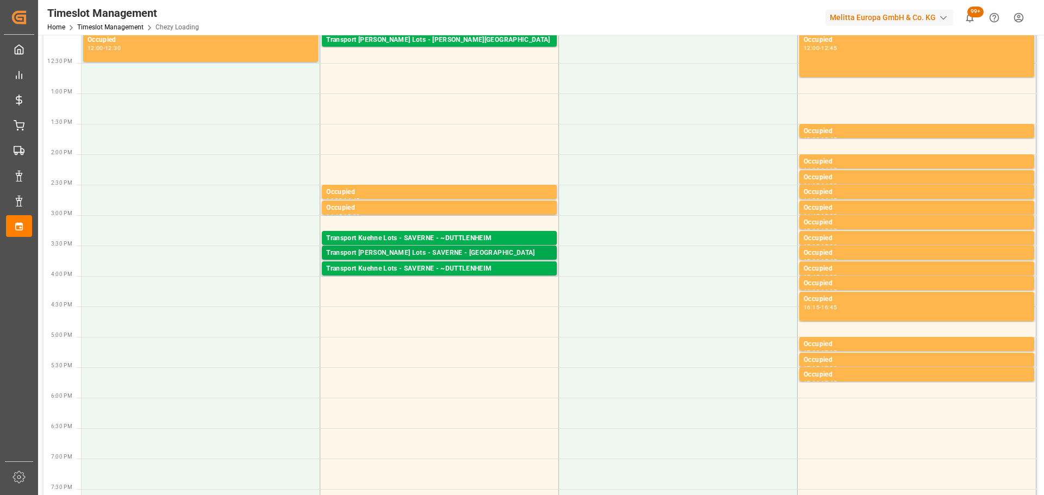
click at [498, 251] on div "Transport [PERSON_NAME] Lots - SAVERNE - [GEOGRAPHIC_DATA]" at bounding box center [439, 253] width 226 height 11
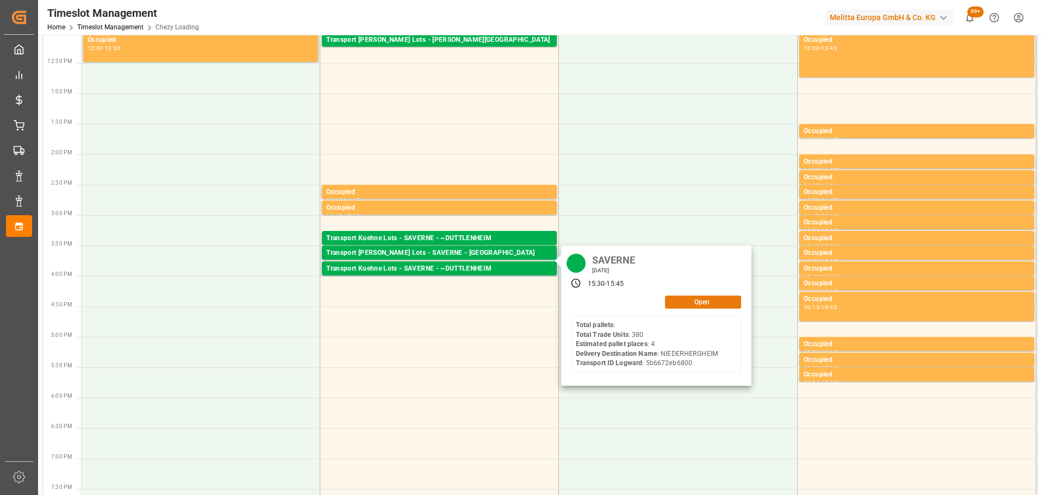
click at [694, 304] on button "Open" at bounding box center [703, 302] width 76 height 13
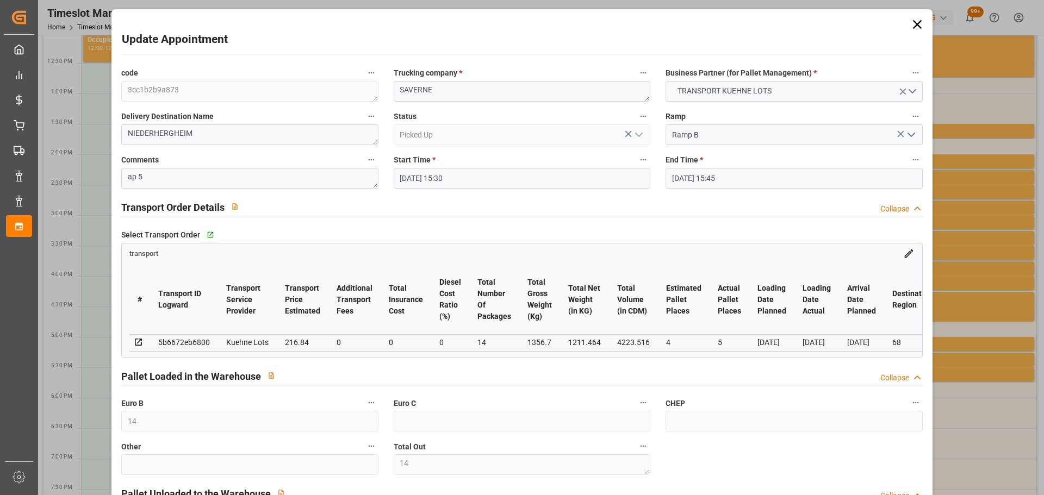
click at [914, 21] on icon at bounding box center [916, 24] width 15 height 15
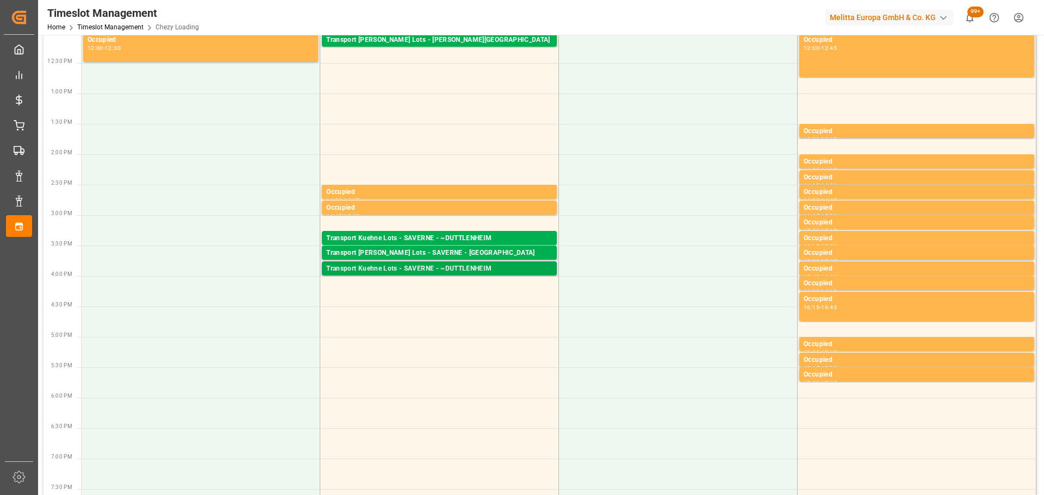
click at [452, 267] on div "Transport Kuehne Lots - SAVERNE - ~DUTTLENHEIM" at bounding box center [439, 269] width 226 height 11
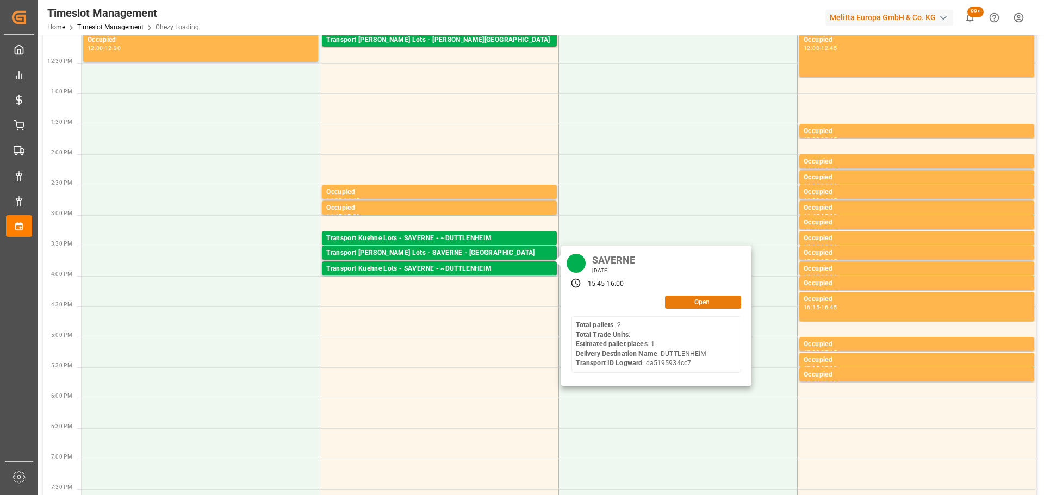
click at [695, 301] on button "Open" at bounding box center [703, 302] width 76 height 13
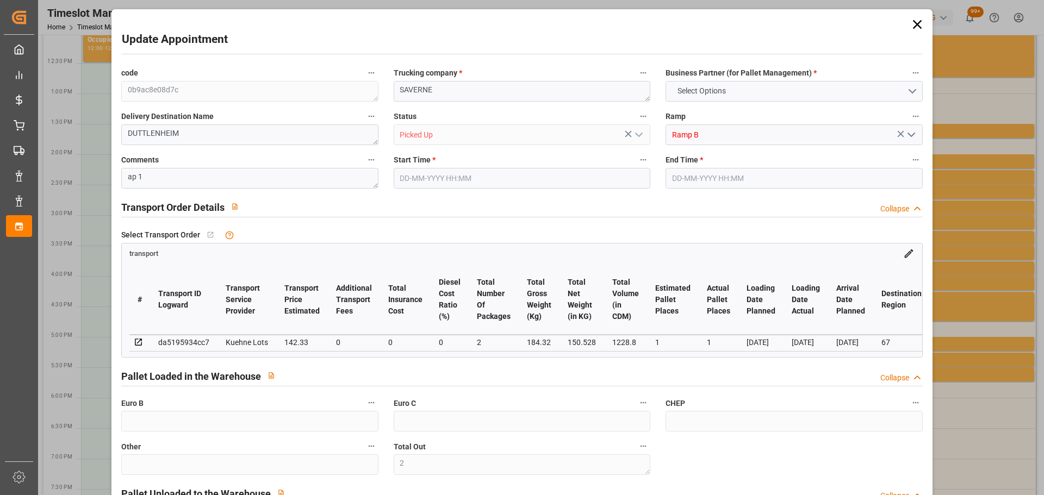
type input "2"
type input "1"
type input "142.33"
type input "0"
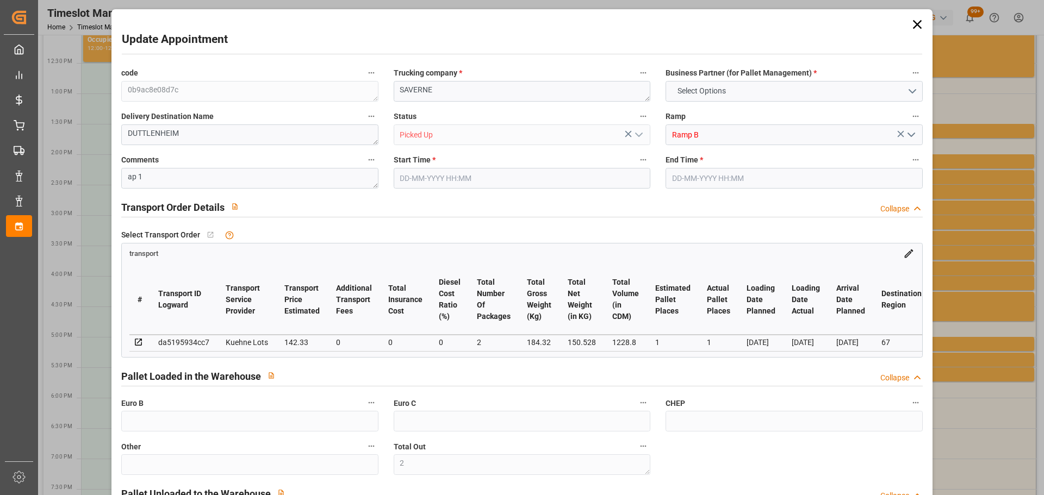
type input "0"
type input "142.33"
type input "0"
type input "2"
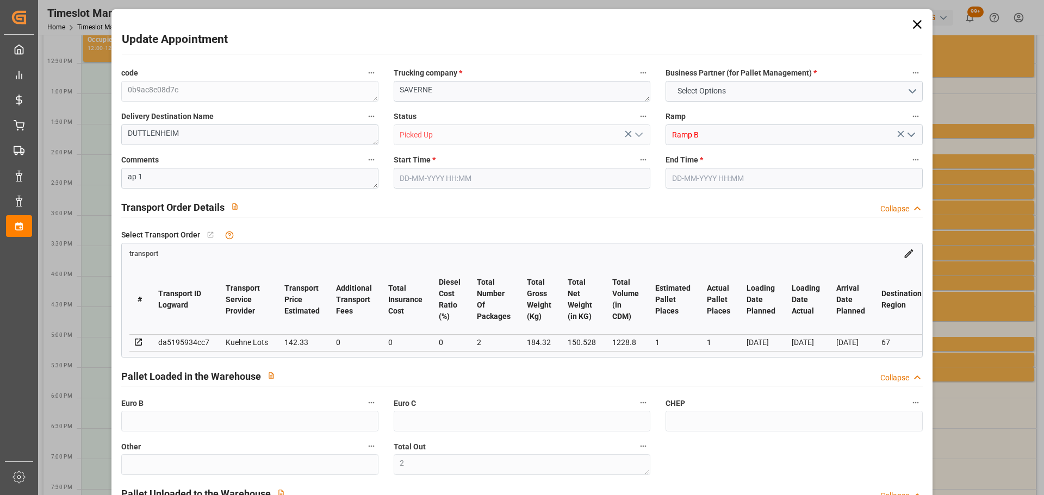
type input "150.528"
type input "238"
type input "1228.8"
type input "67"
type input "2"
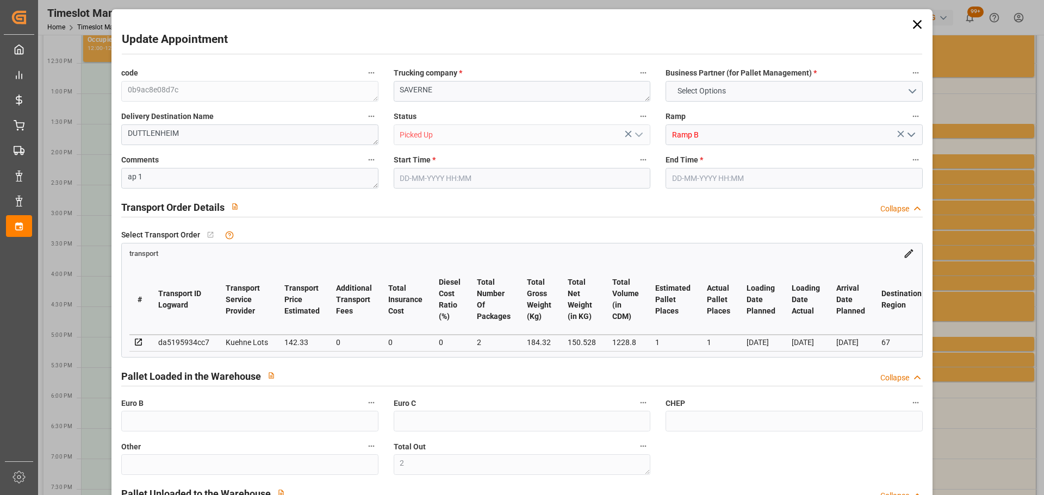
type input "0"
type input "2"
type input "101"
type input "184.32"
type input "0"
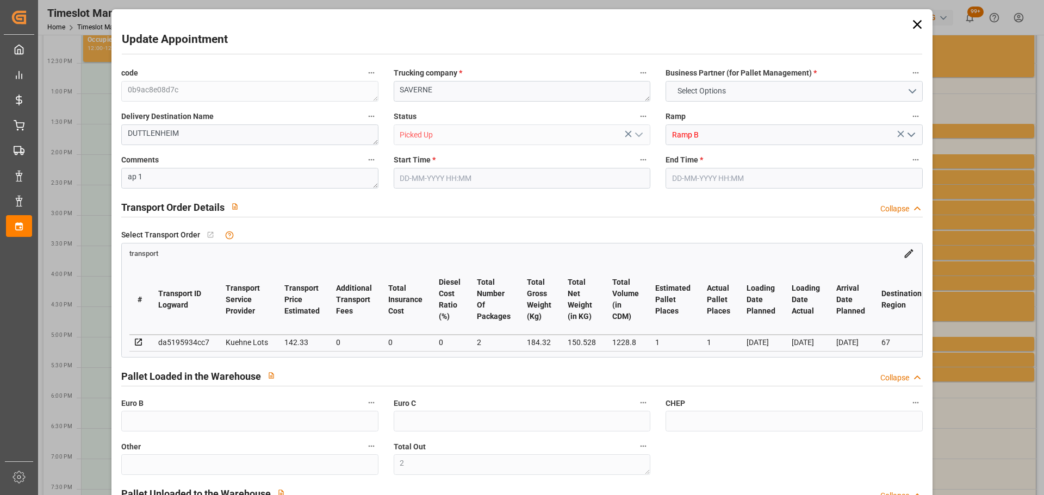
type input "4710.8598"
type input "0"
type input "21"
type input "35"
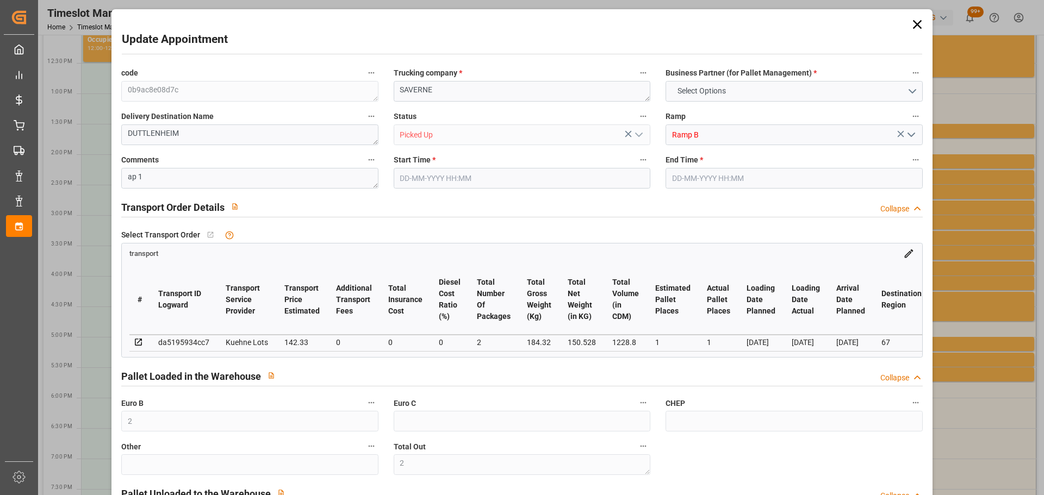
type input "[DATE] 15:45"
type input "[DATE] 16:00"
type input "[DATE] 12:09"
type input "[DATE] 11:24"
type input "[DATE]"
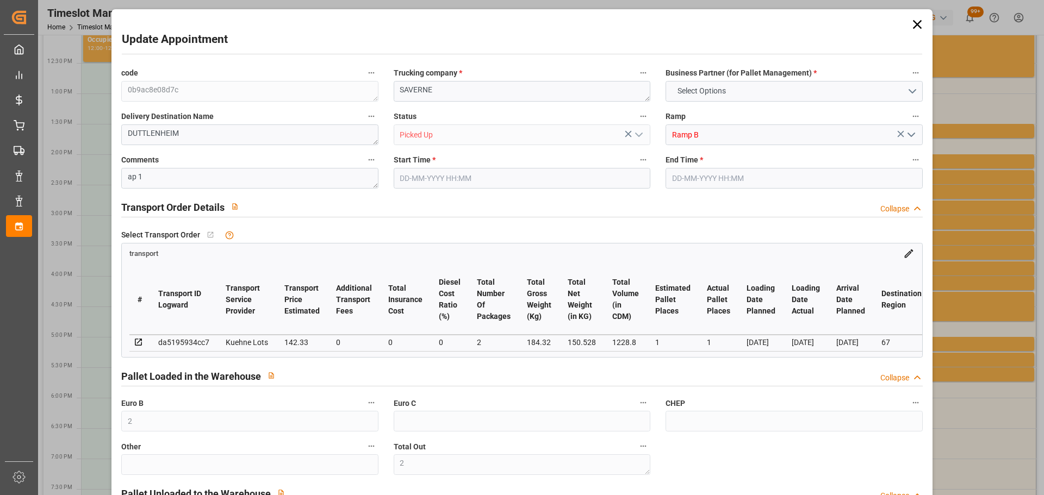
type input "[DATE]"
click at [913, 20] on icon at bounding box center [916, 24] width 15 height 15
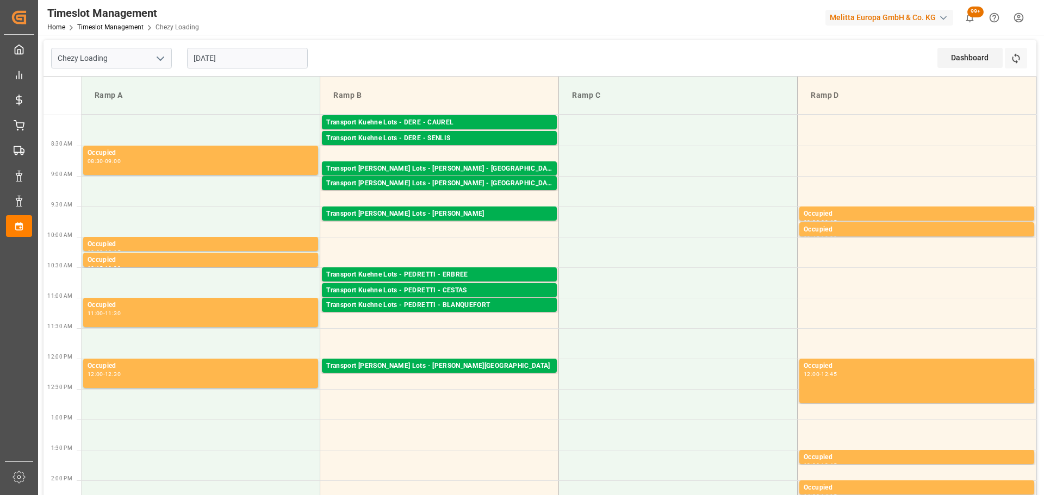
click at [251, 58] on input "[DATE]" at bounding box center [247, 58] width 121 height 21
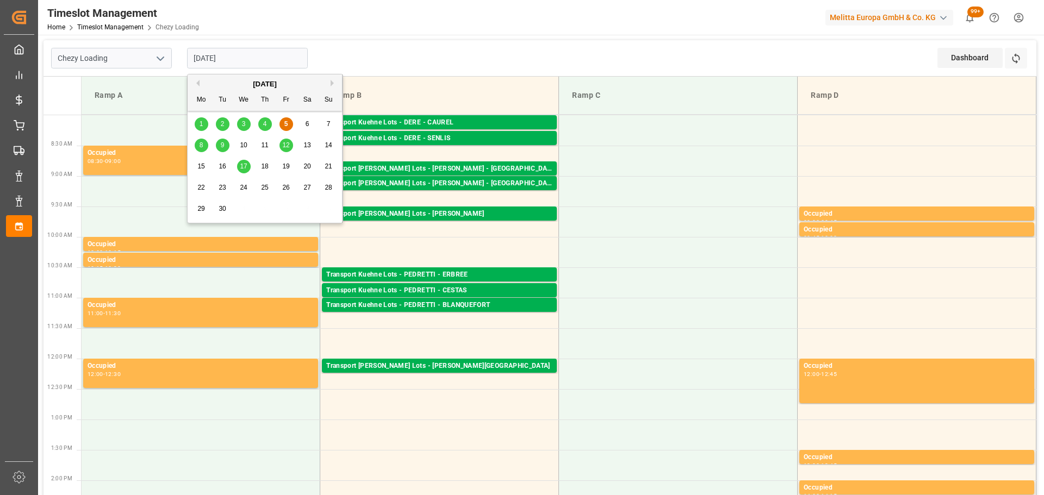
click at [203, 146] on div "8" at bounding box center [202, 145] width 14 height 13
type input "[DATE]"
